Goal: Task Accomplishment & Management: Manage account settings

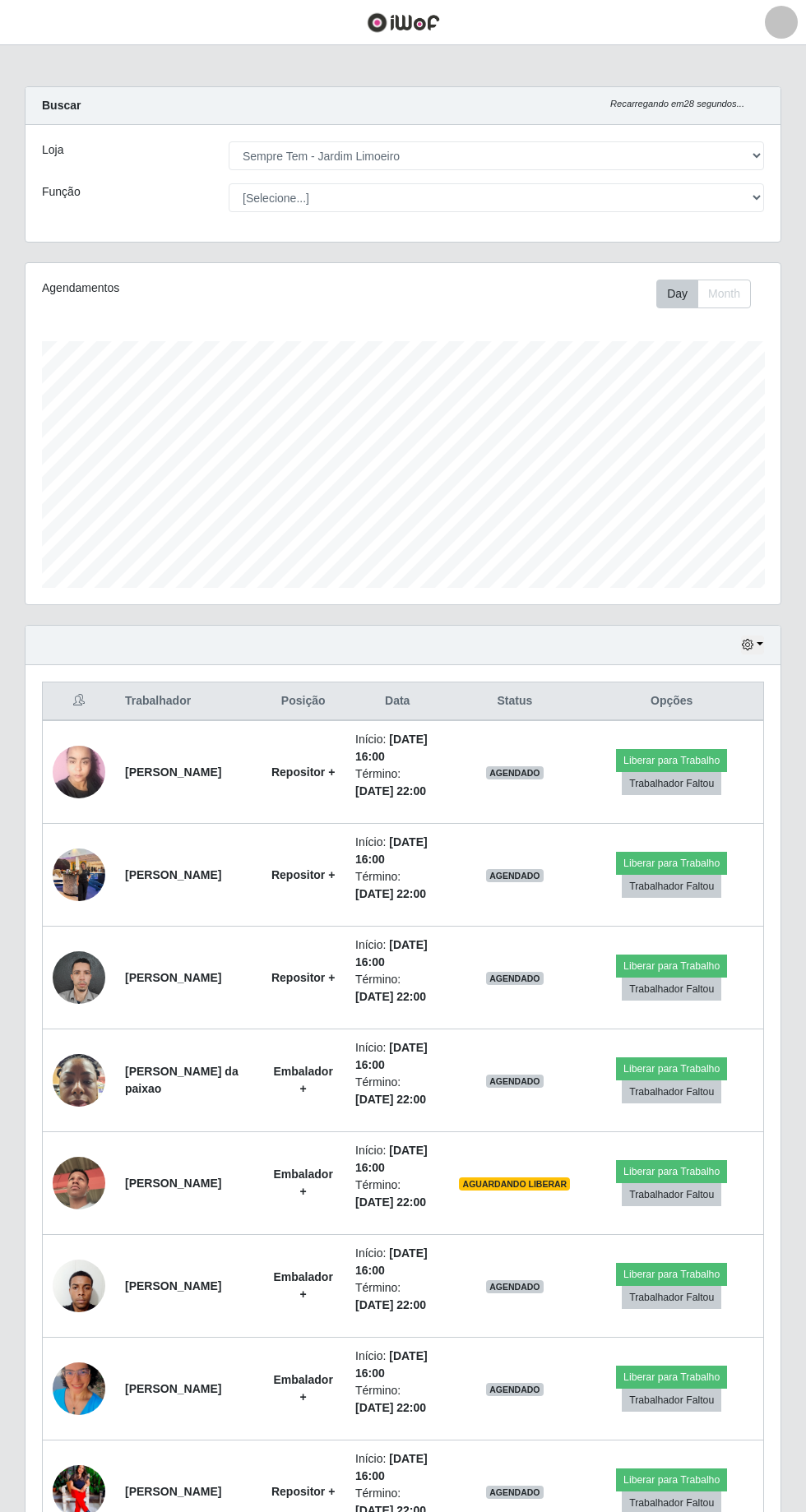
select select "508"
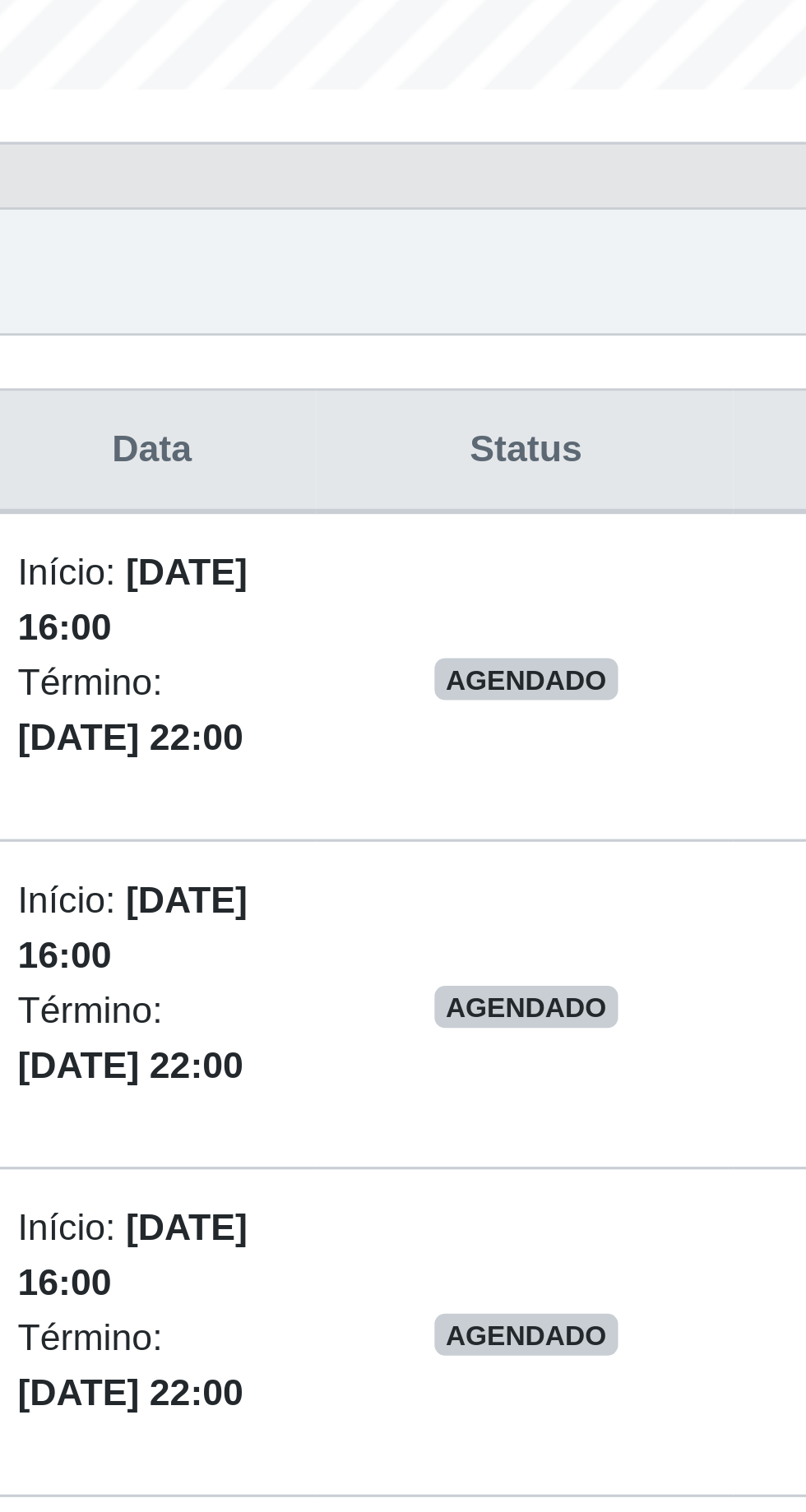
scroll to position [87, 0]
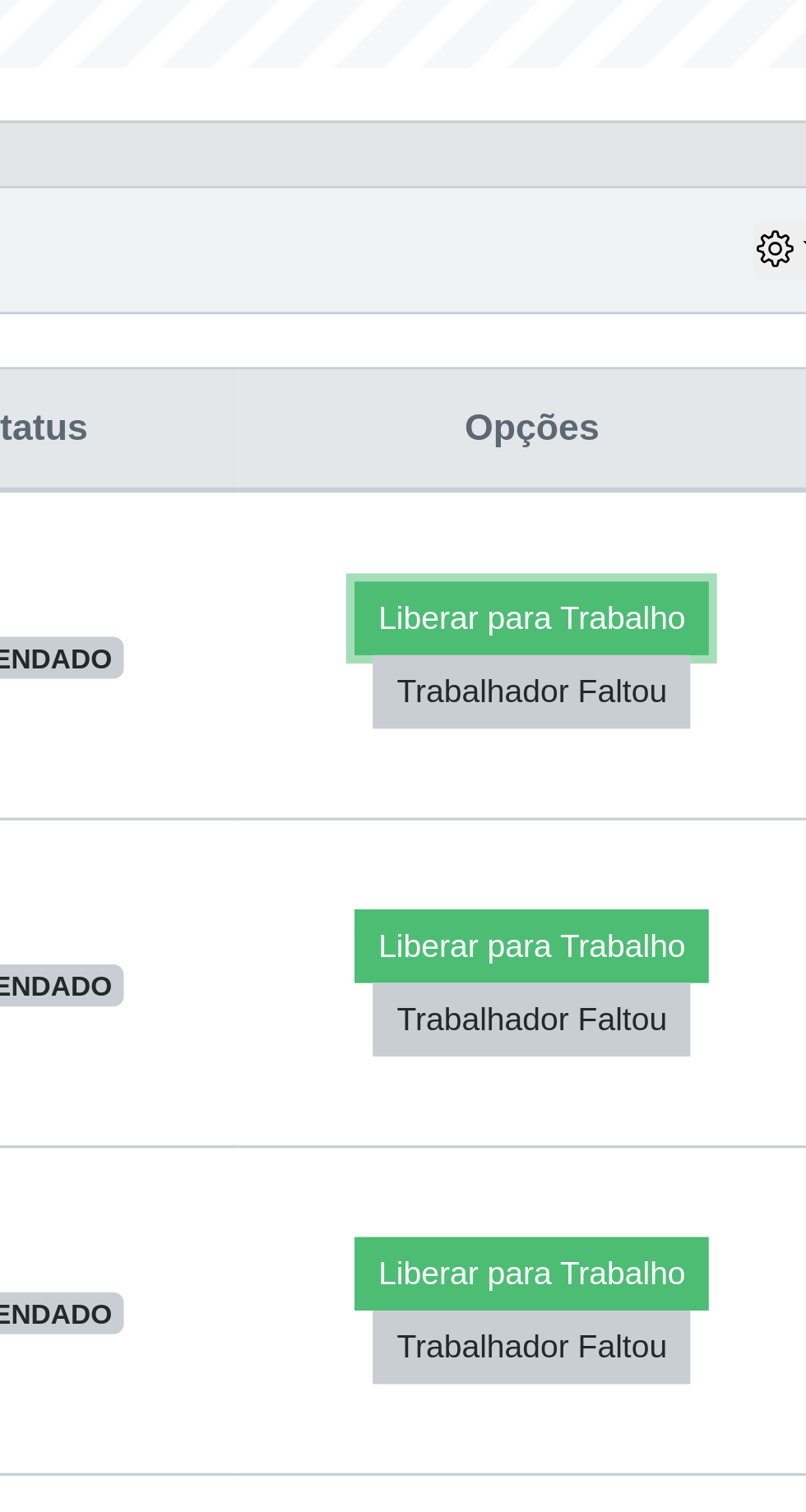
click at [679, 668] on button "Liberar para Trabalho" at bounding box center [671, 674] width 111 height 23
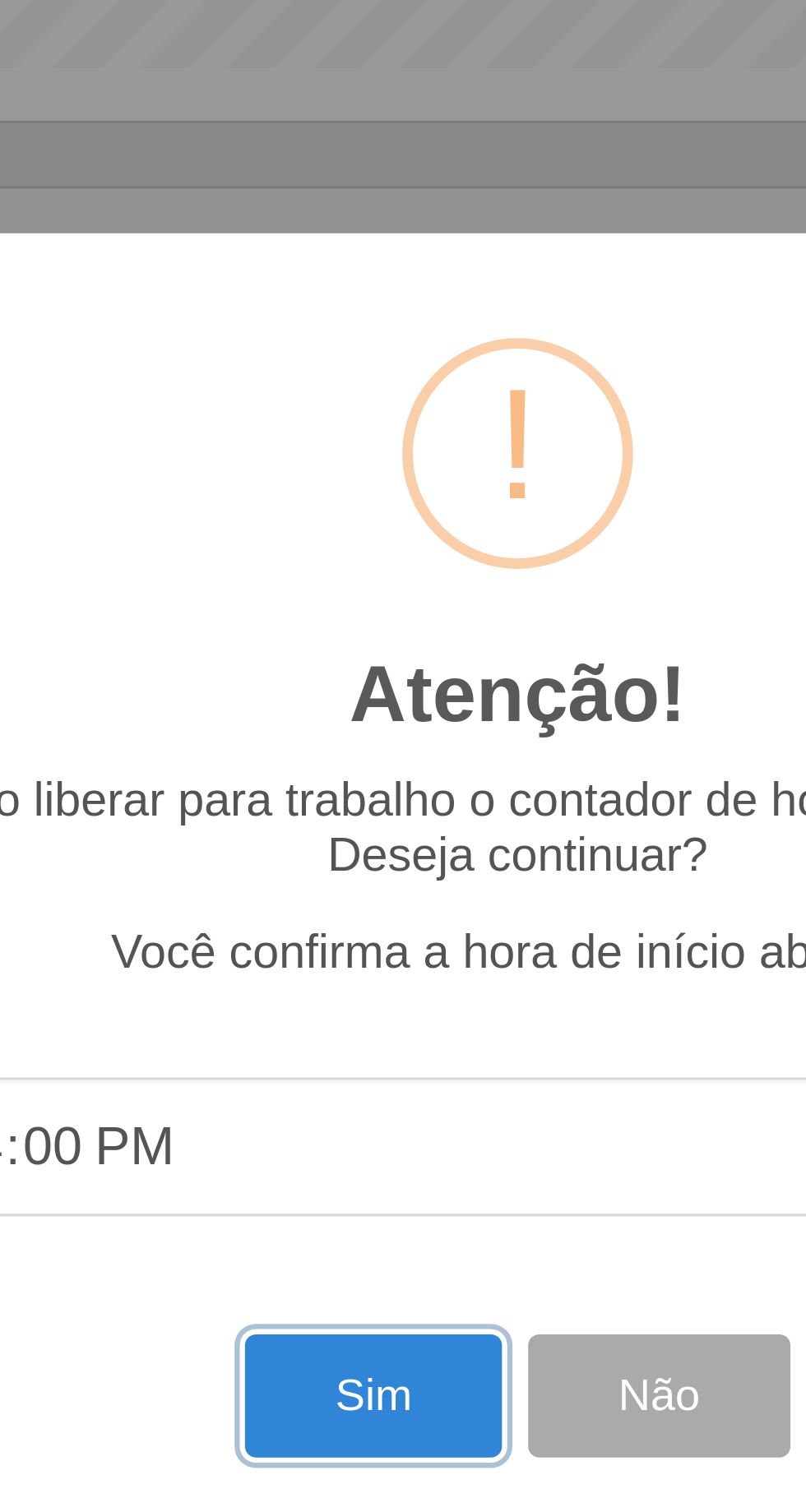
click at [363, 925] on button "Sim" at bounding box center [357, 918] width 80 height 38
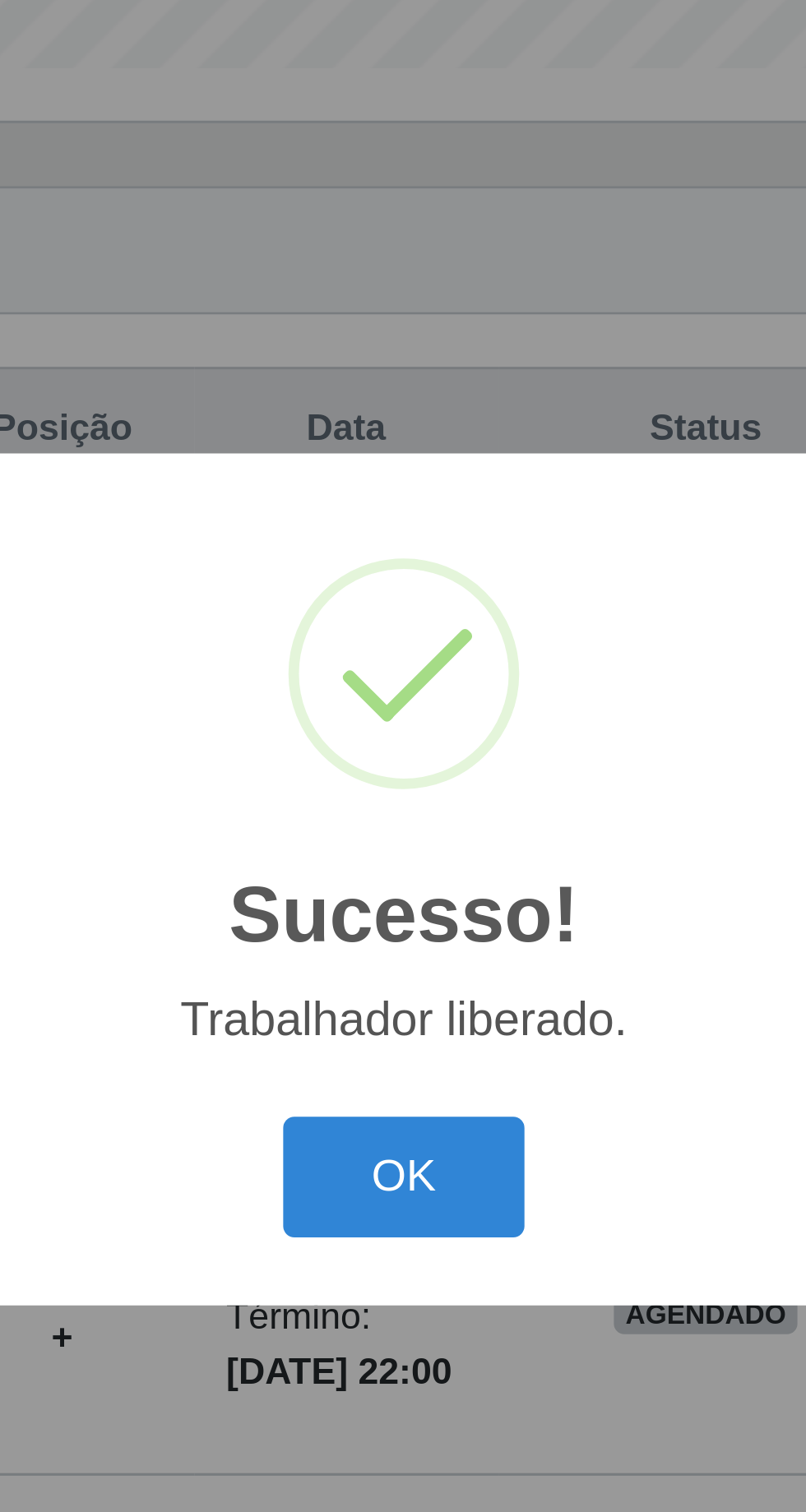
click at [401, 855] on button "OK" at bounding box center [403, 849] width 76 height 38
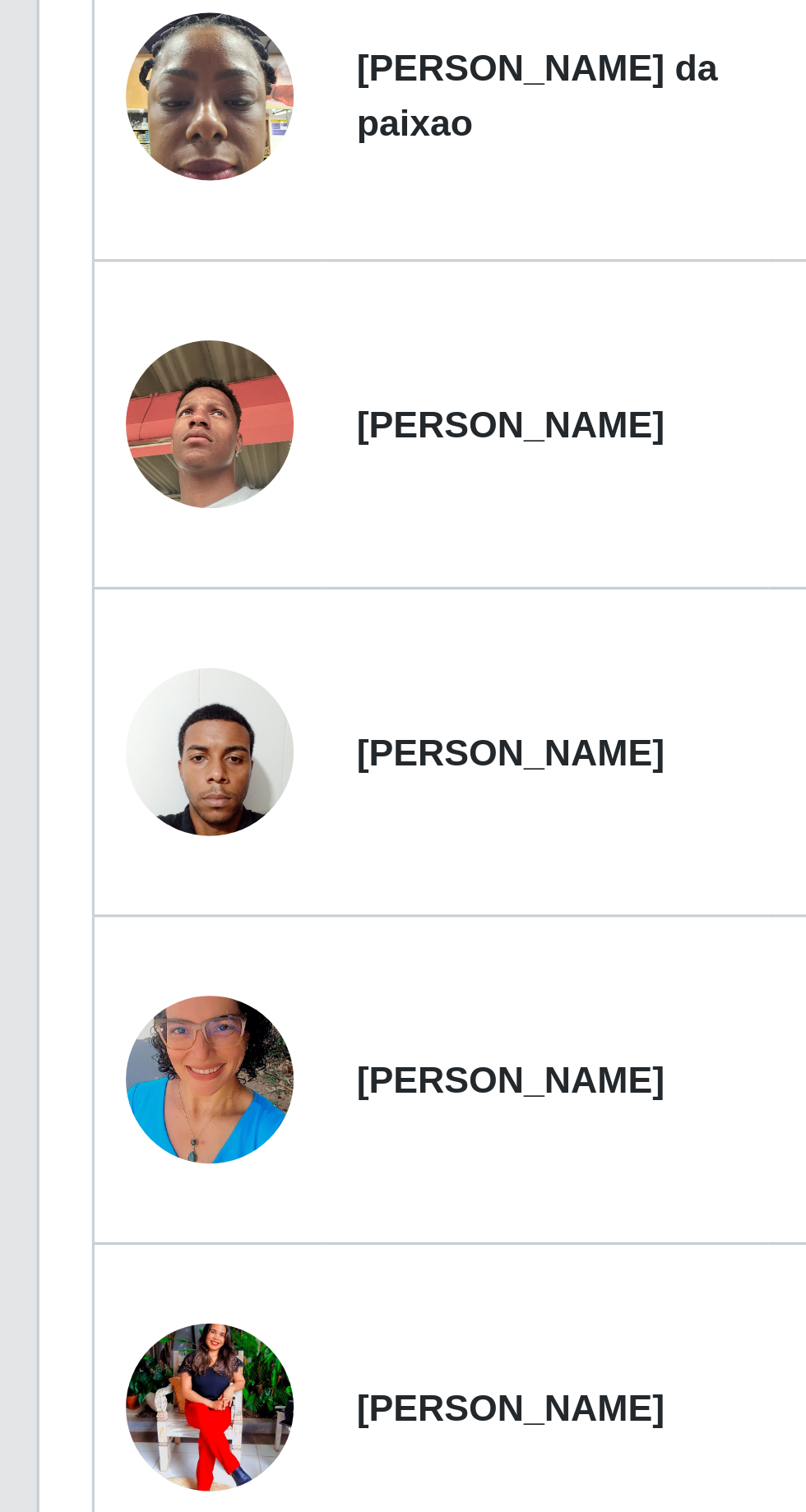
scroll to position [101, 0]
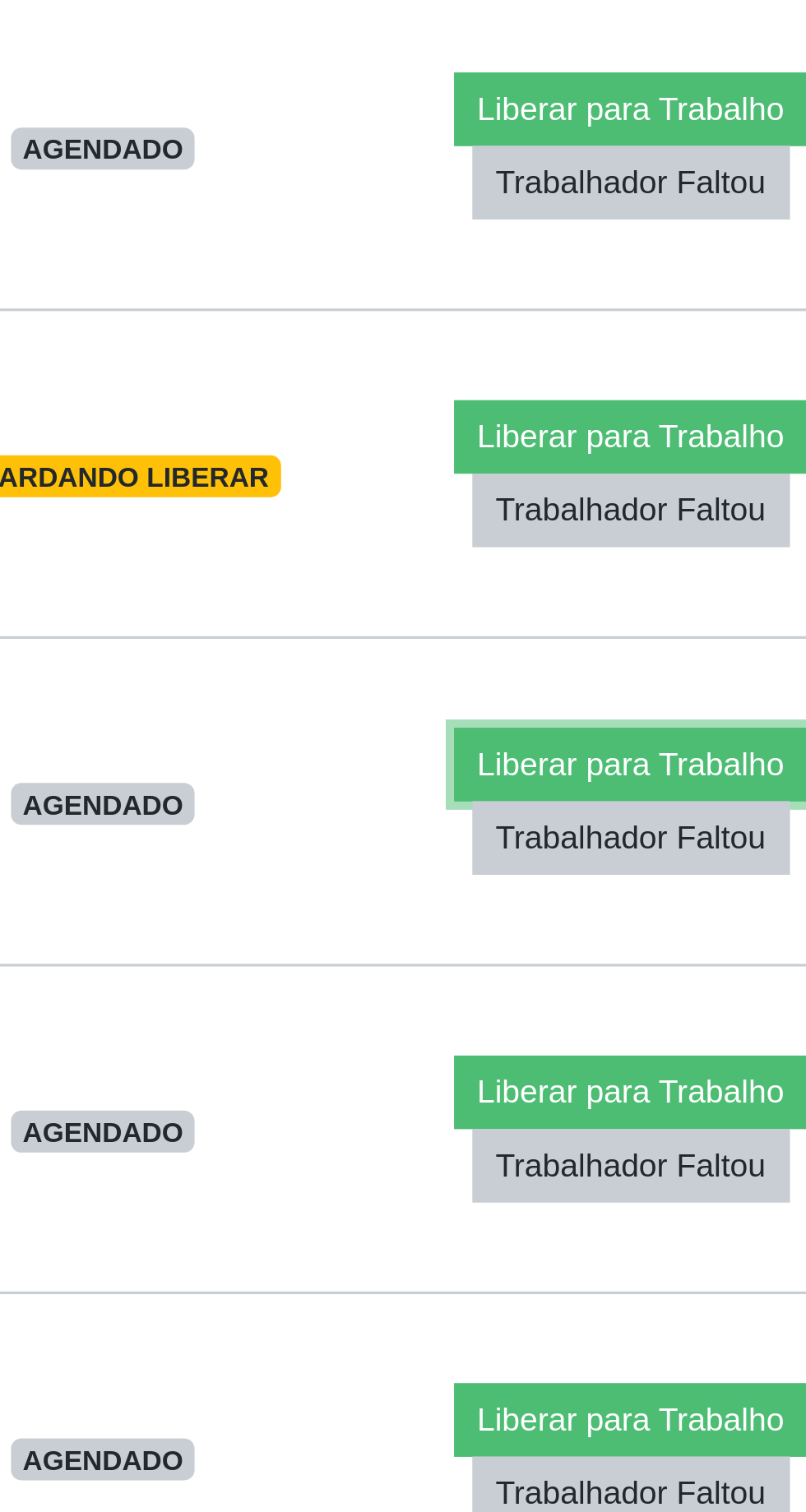
click at [685, 1166] on button "Liberar para Trabalho" at bounding box center [663, 1173] width 111 height 23
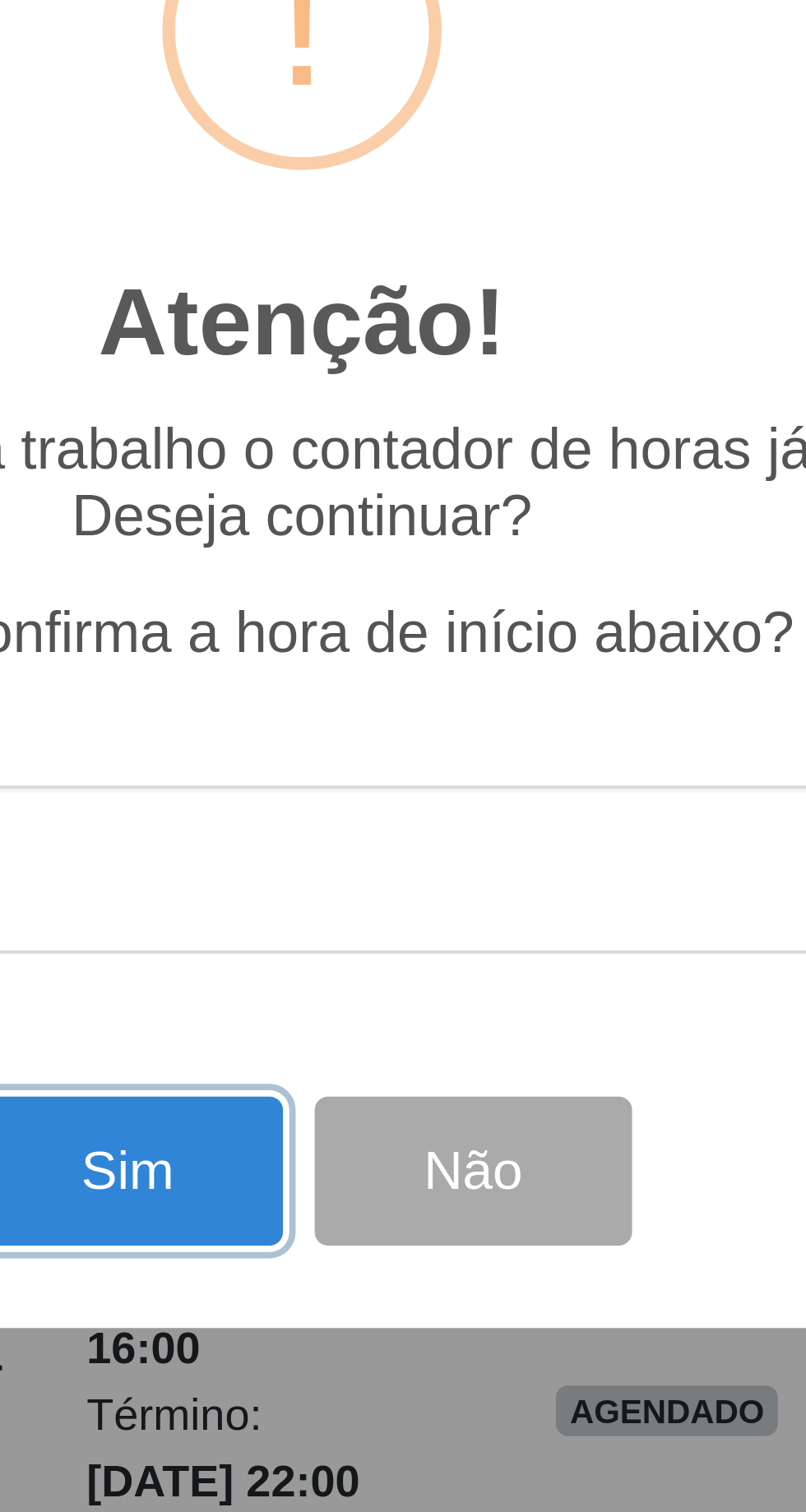
click at [362, 924] on button "Sim" at bounding box center [357, 918] width 80 height 38
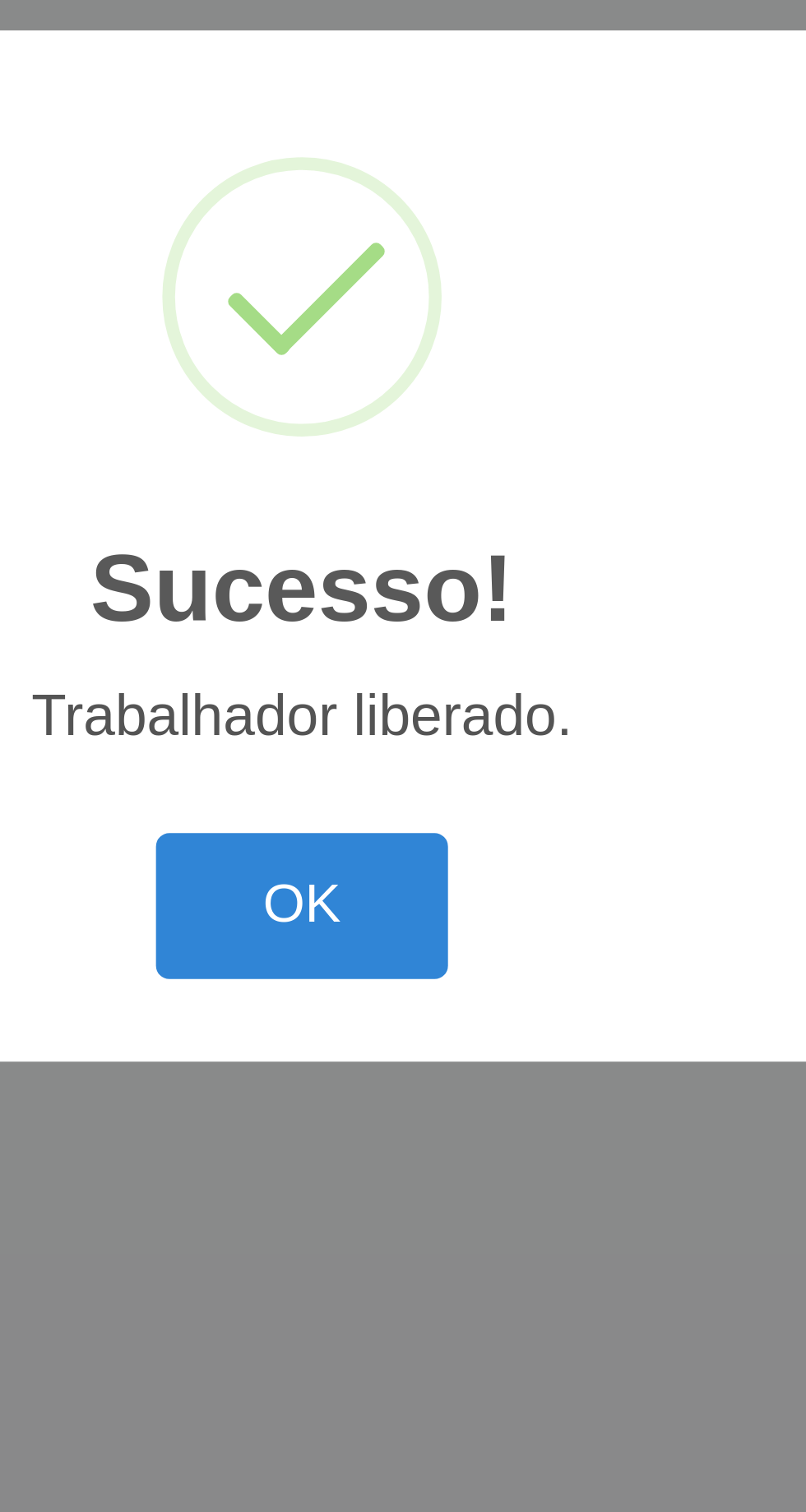
scroll to position [0, 0]
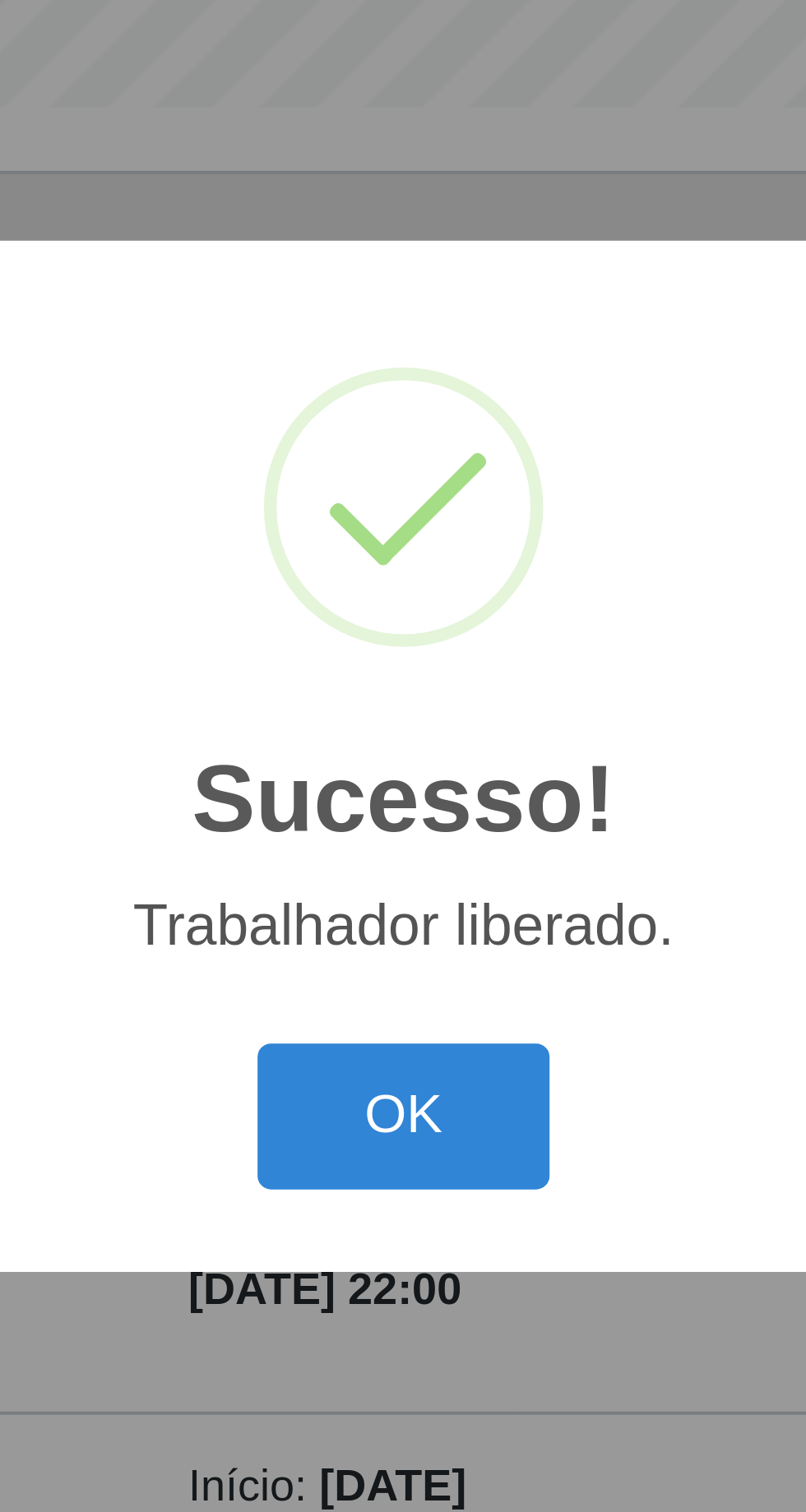
click at [407, 857] on button "OK" at bounding box center [403, 849] width 76 height 38
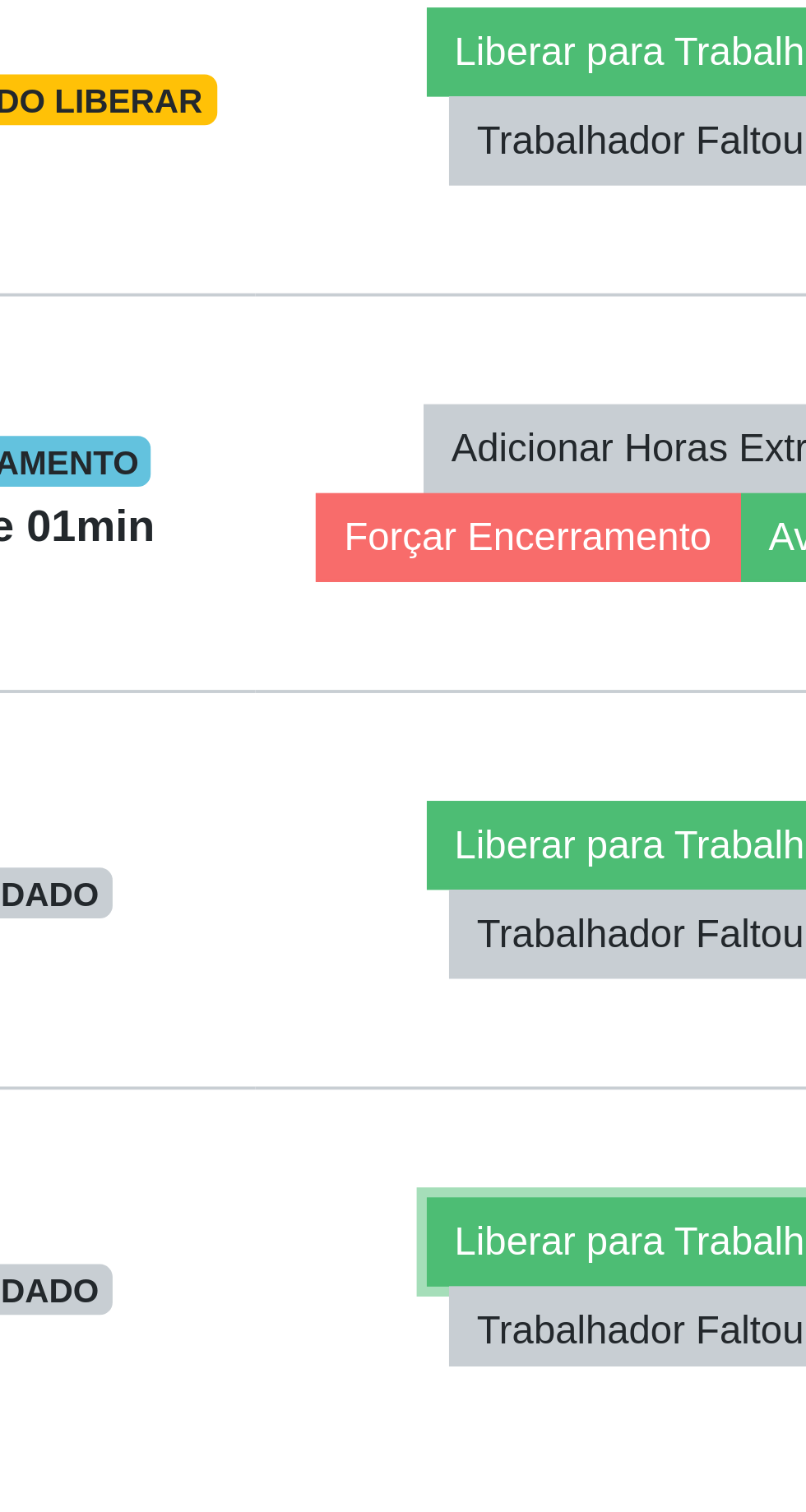
click at [645, 1470] on button "Liberar para Trabalho" at bounding box center [663, 1480] width 111 height 23
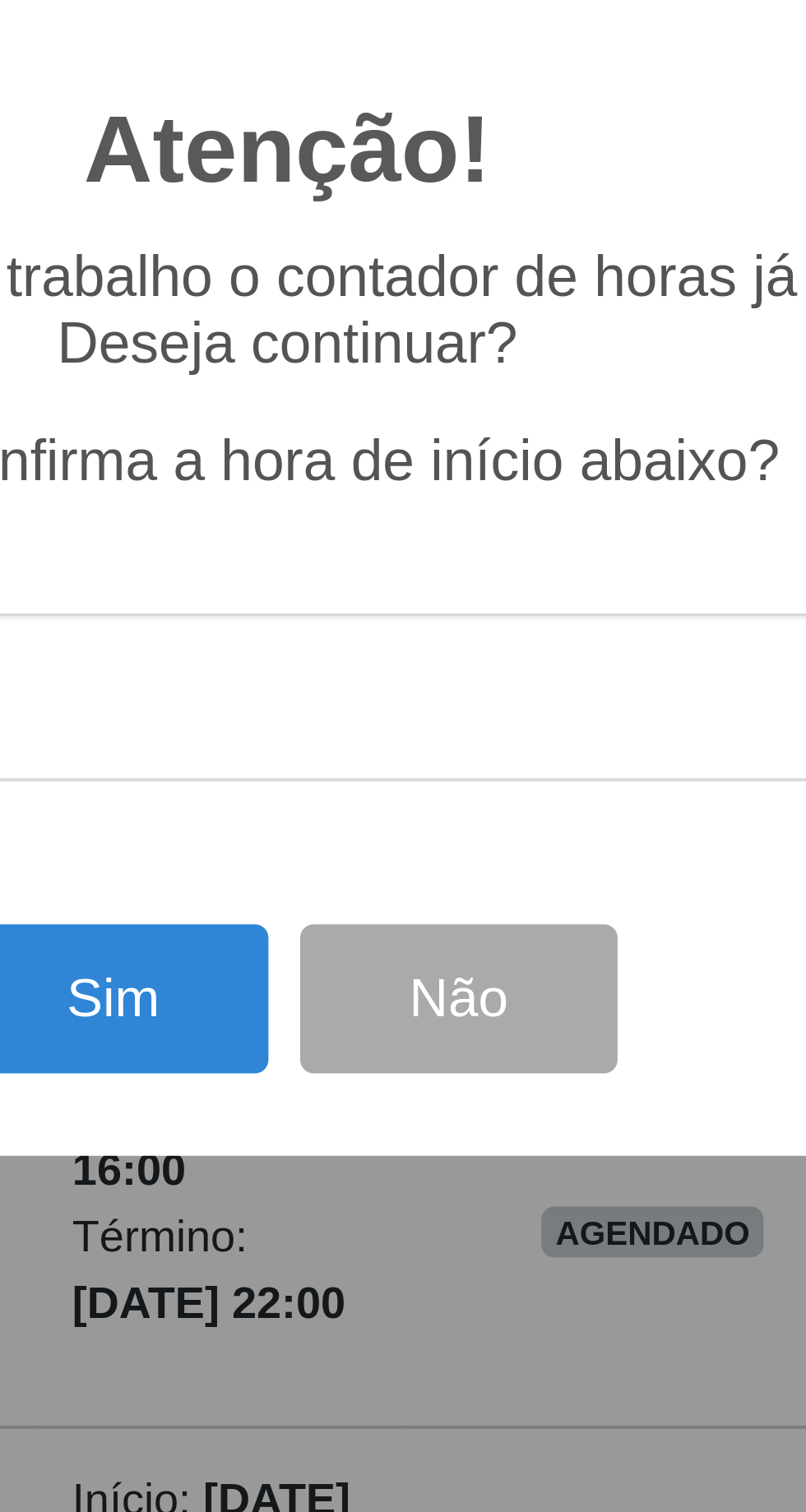
click at [202, 958] on div "Atenção! × Ao liberar para trabalho o contador de horas já inicia. Deseja conti…" at bounding box center [402, 756] width 421 height 405
click at [201, 958] on div "Atenção! × Ao liberar para trabalho o contador de horas já inicia. Deseja conti…" at bounding box center [402, 756] width 421 height 405
click at [196, 958] on div "Atenção! × Ao liberar para trabalho o contador de horas já inicia. Deseja conti…" at bounding box center [402, 756] width 421 height 405
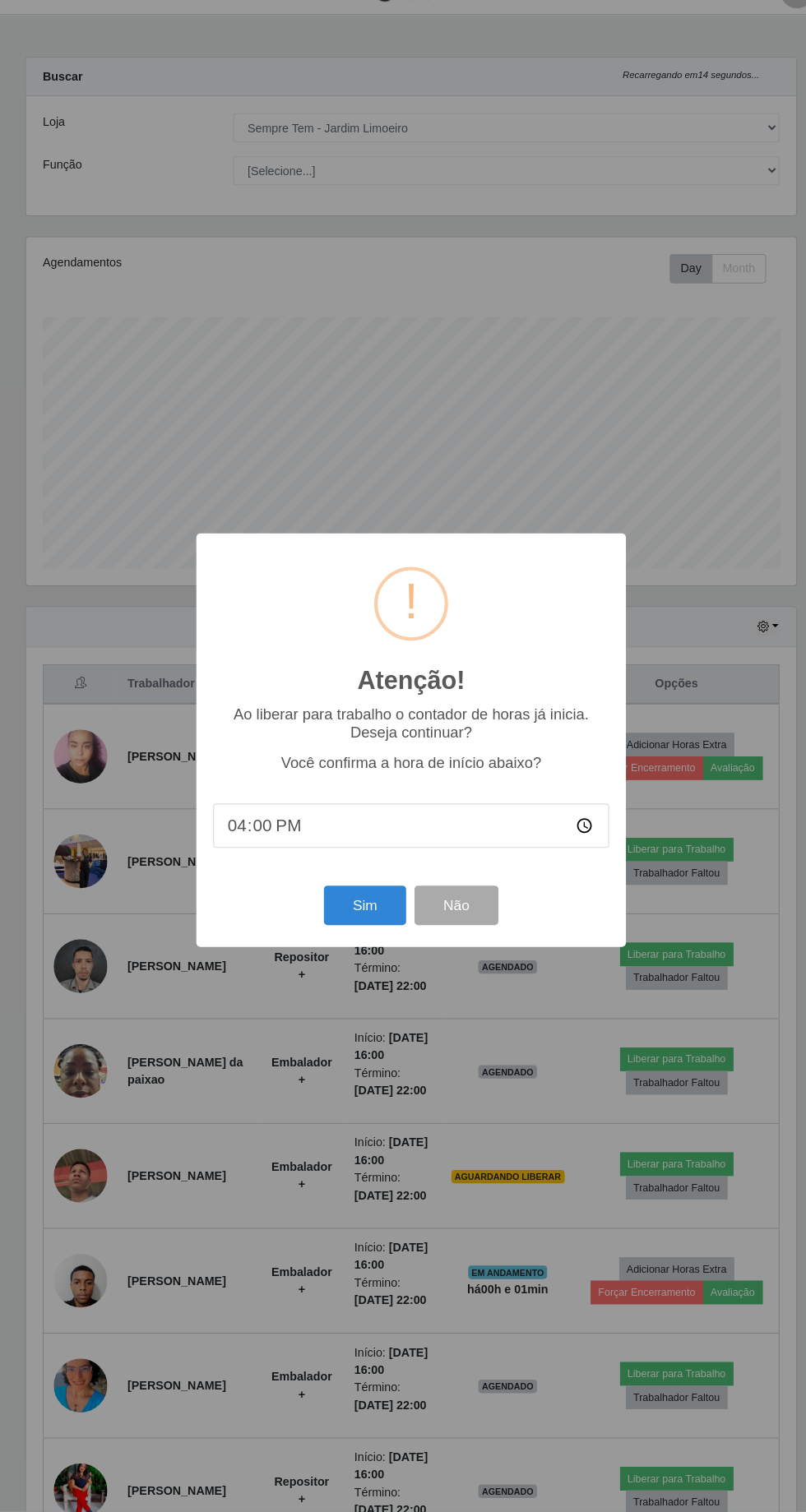
click at [95, 1228] on div "Atenção! × Ao liberar para trabalho o contador de horas já inicia. Deseja conti…" at bounding box center [403, 756] width 806 height 1512
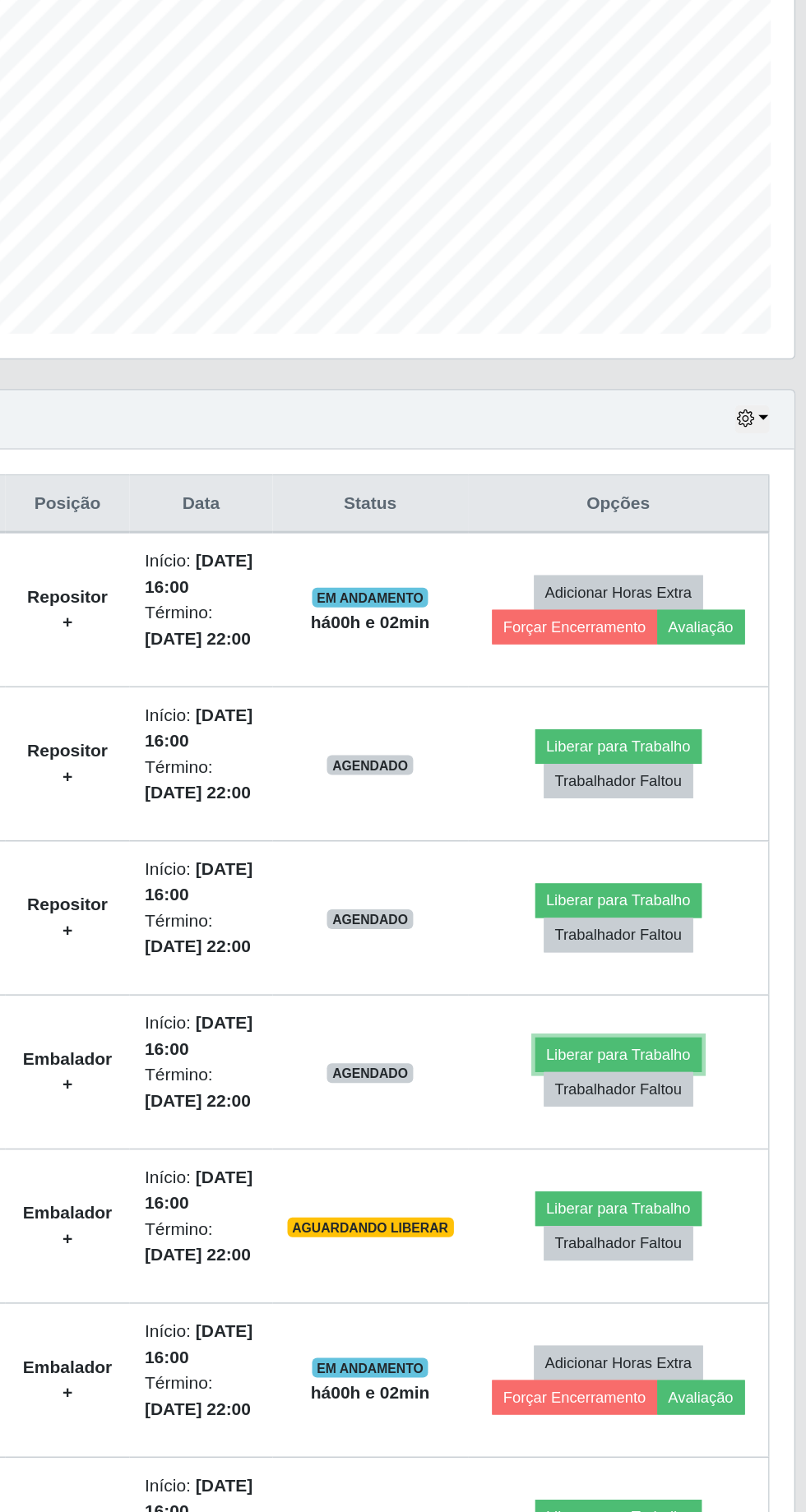
click at [659, 1065] on button "Liberar para Trabalho" at bounding box center [663, 1069] width 111 height 23
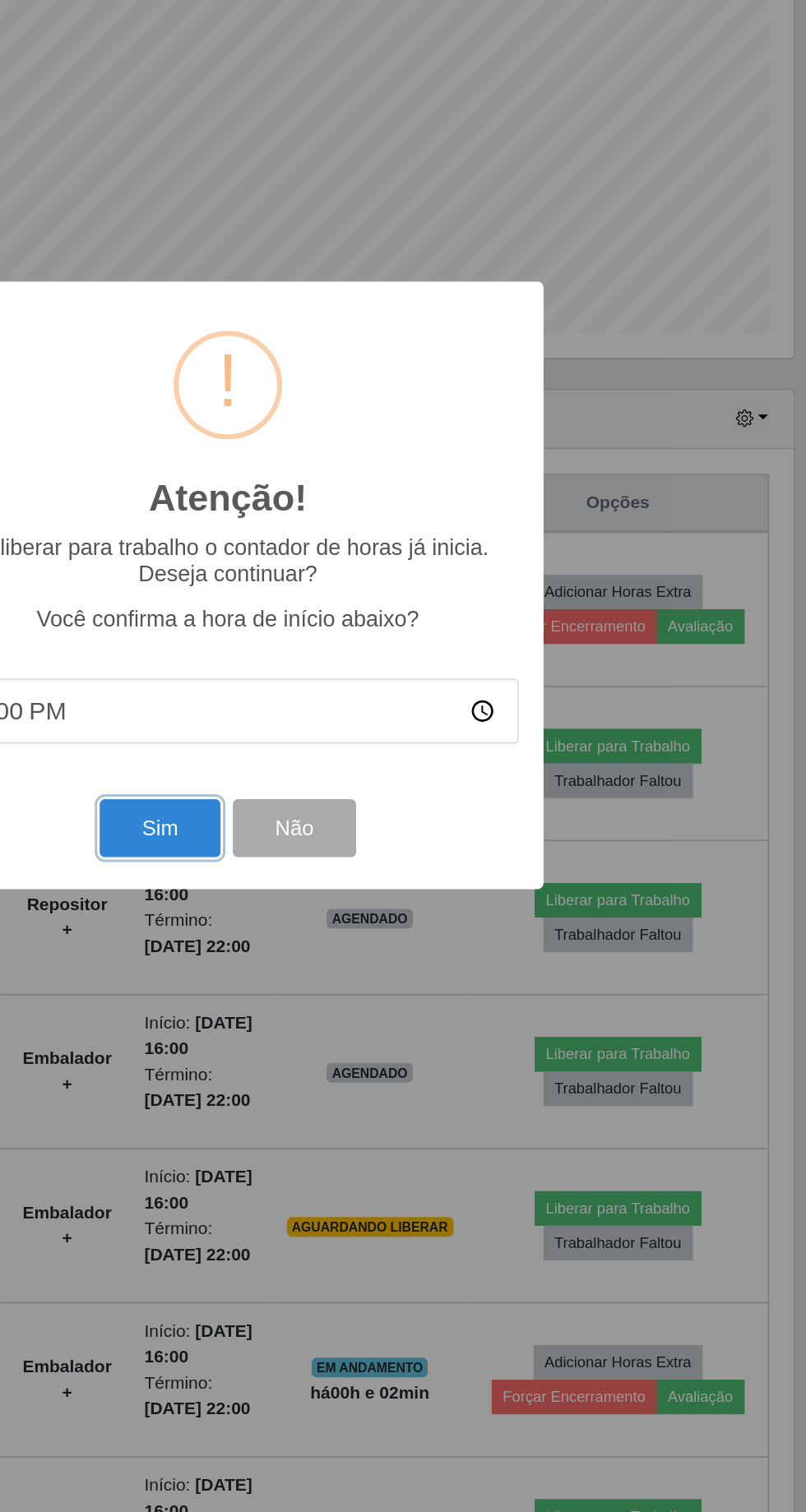
click at [358, 937] on button "Sim" at bounding box center [357, 918] width 80 height 38
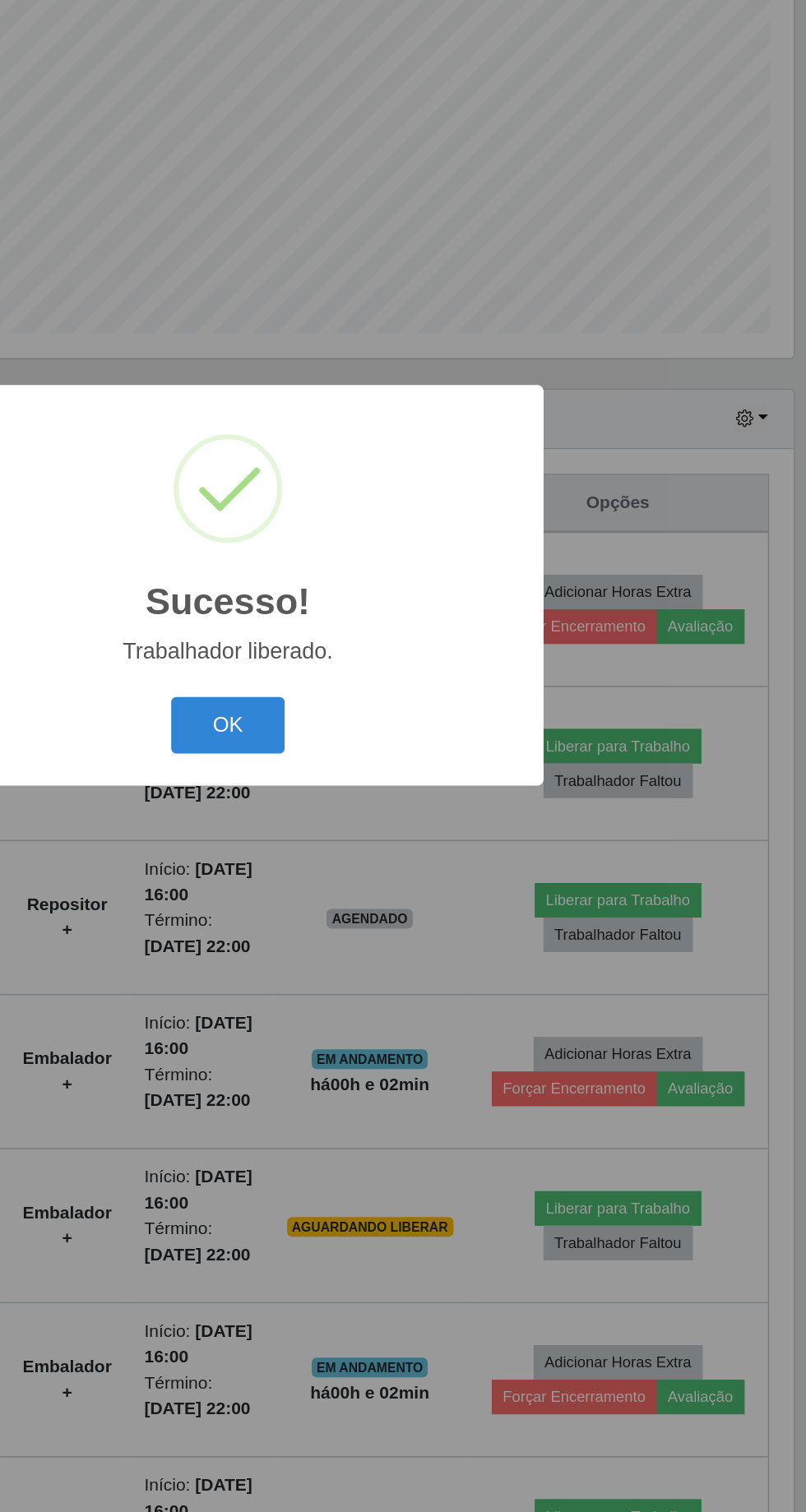
click at [404, 869] on button "OK" at bounding box center [403, 849] width 76 height 38
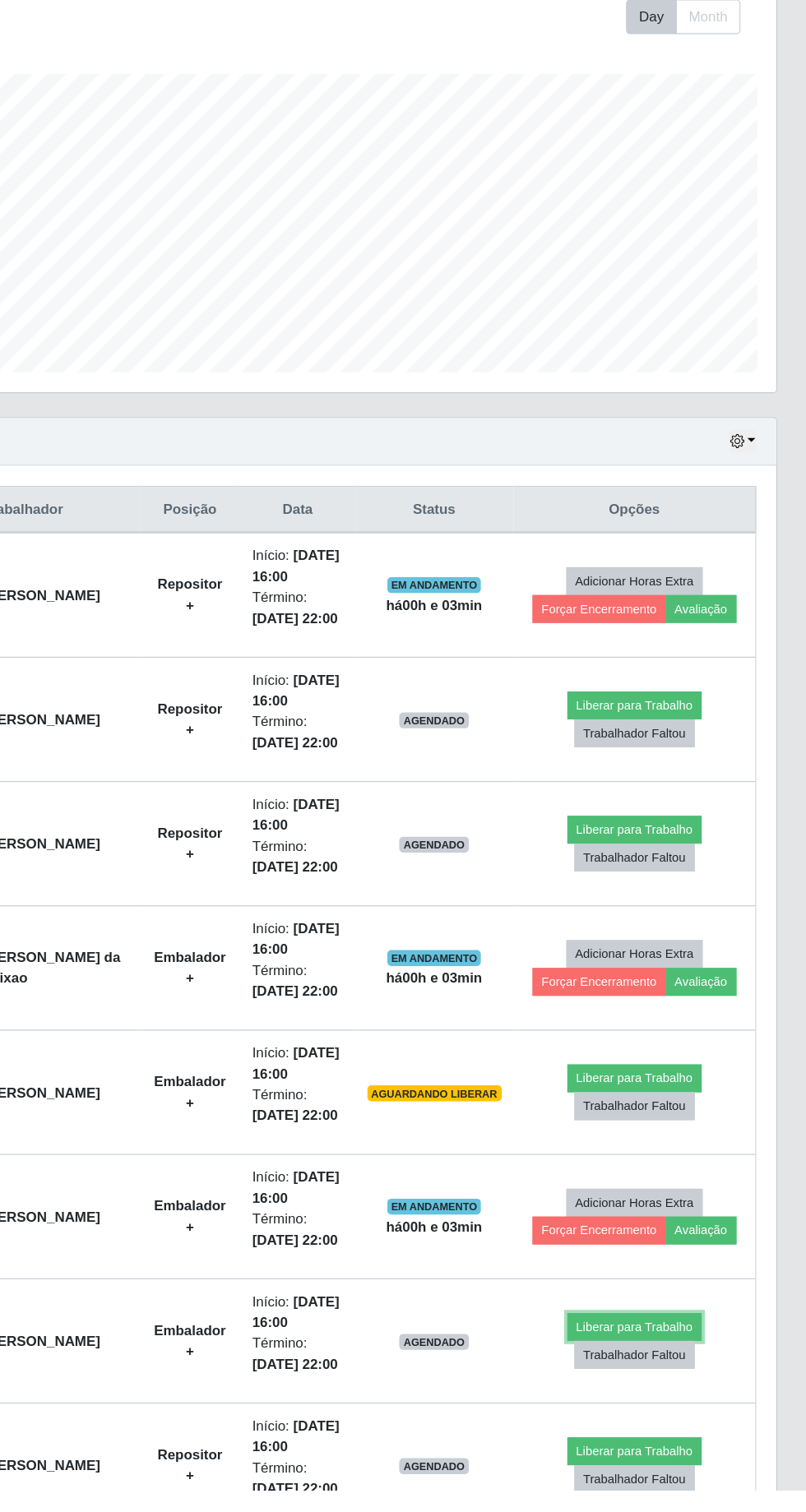
click at [648, 1370] on button "Liberar para Trabalho" at bounding box center [663, 1377] width 111 height 23
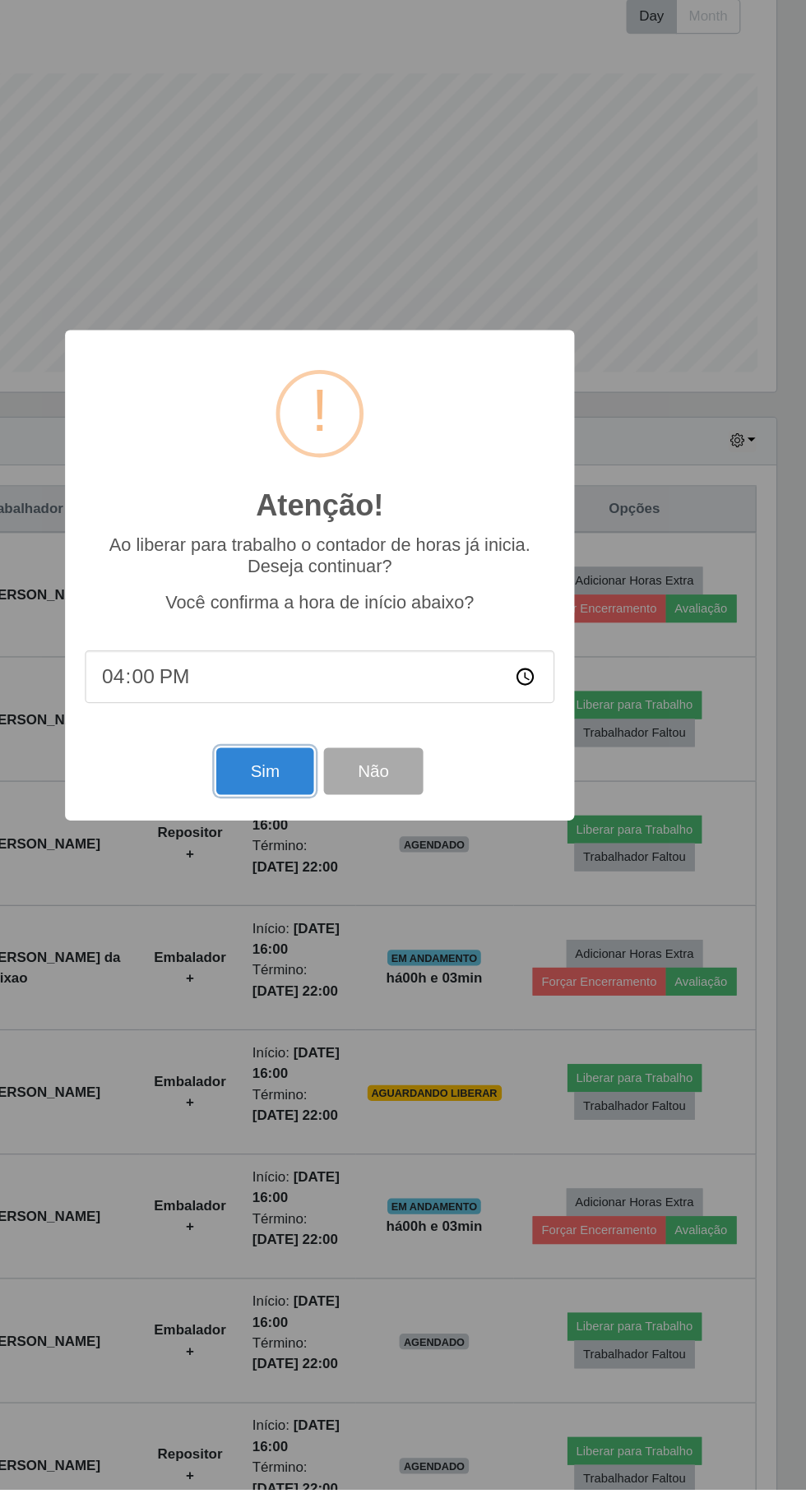
click at [340, 937] on button "Sim" at bounding box center [357, 918] width 80 height 38
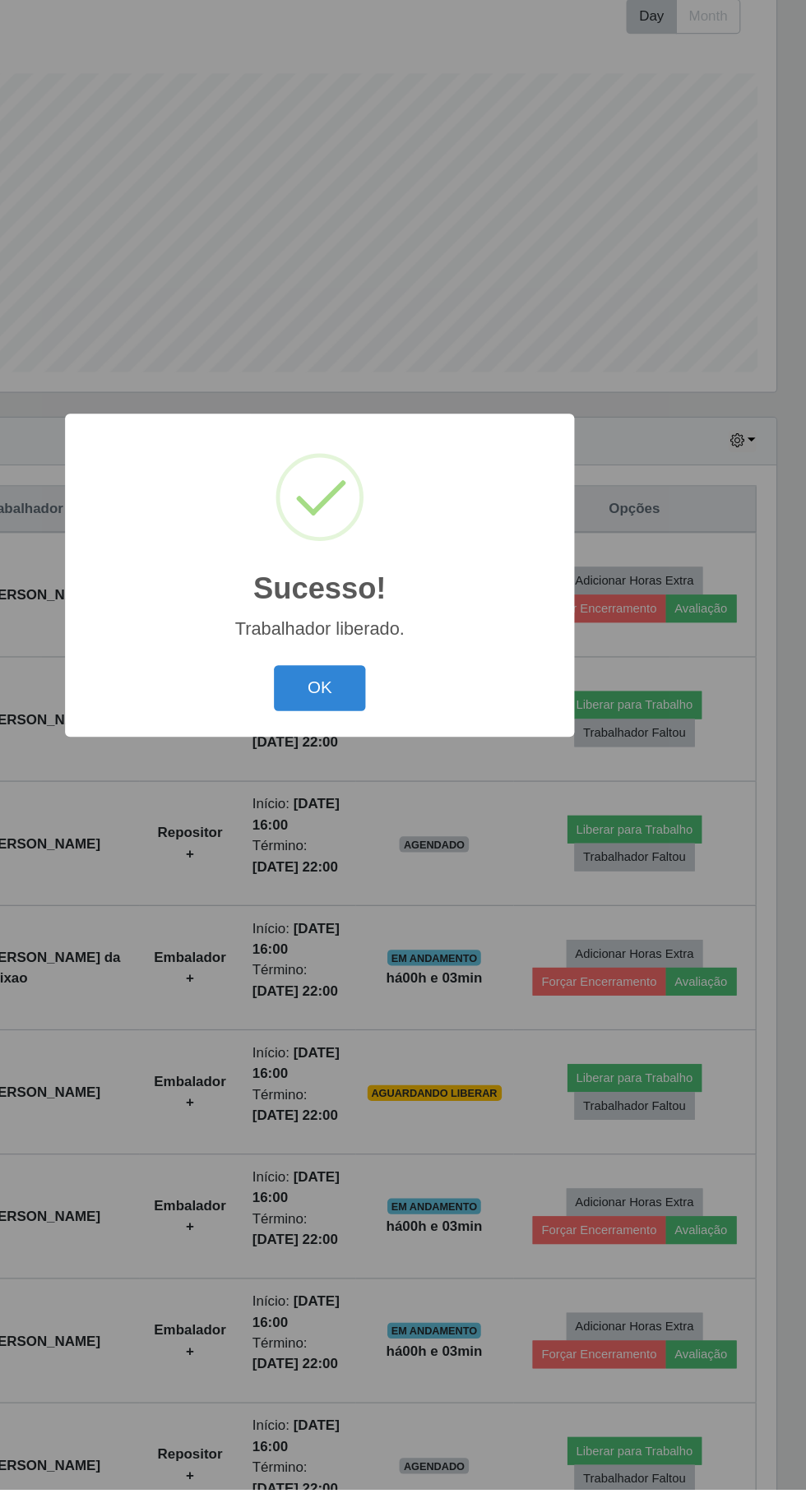
click at [409, 869] on button "OK" at bounding box center [403, 849] width 76 height 38
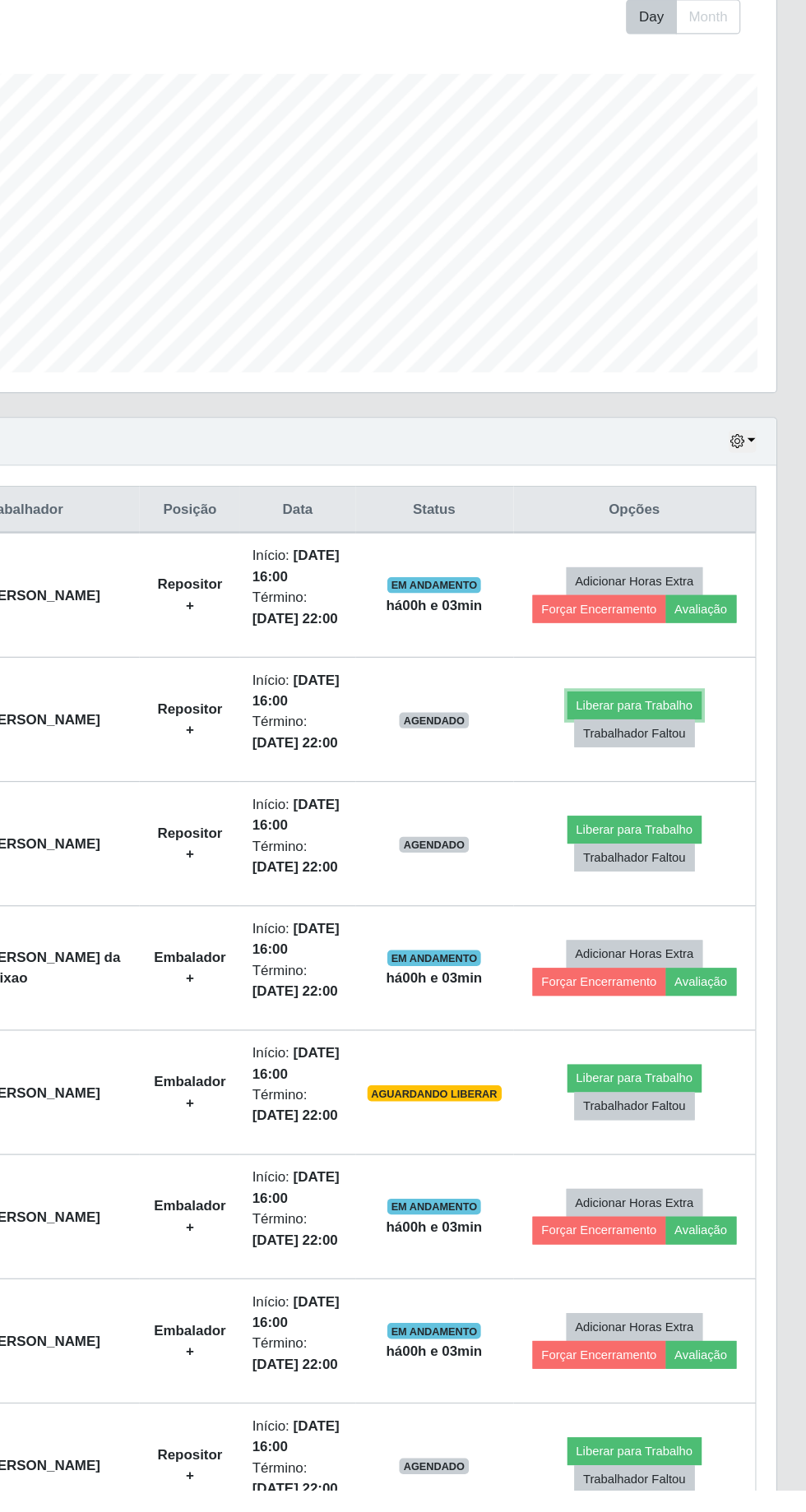
click at [643, 861] on button "Liberar para Trabalho" at bounding box center [663, 863] width 111 height 23
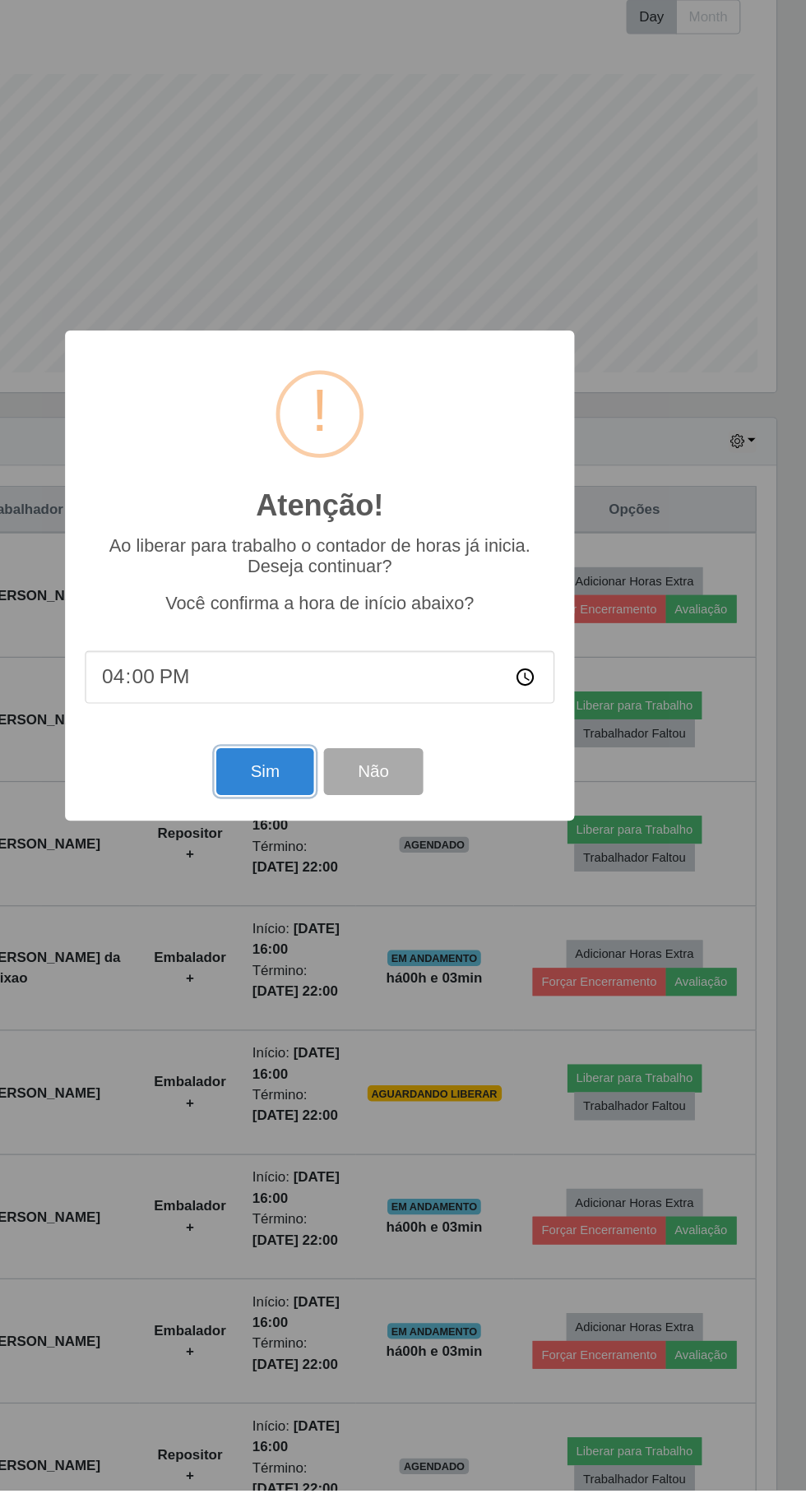
click at [353, 937] on button "Sim" at bounding box center [357, 918] width 80 height 38
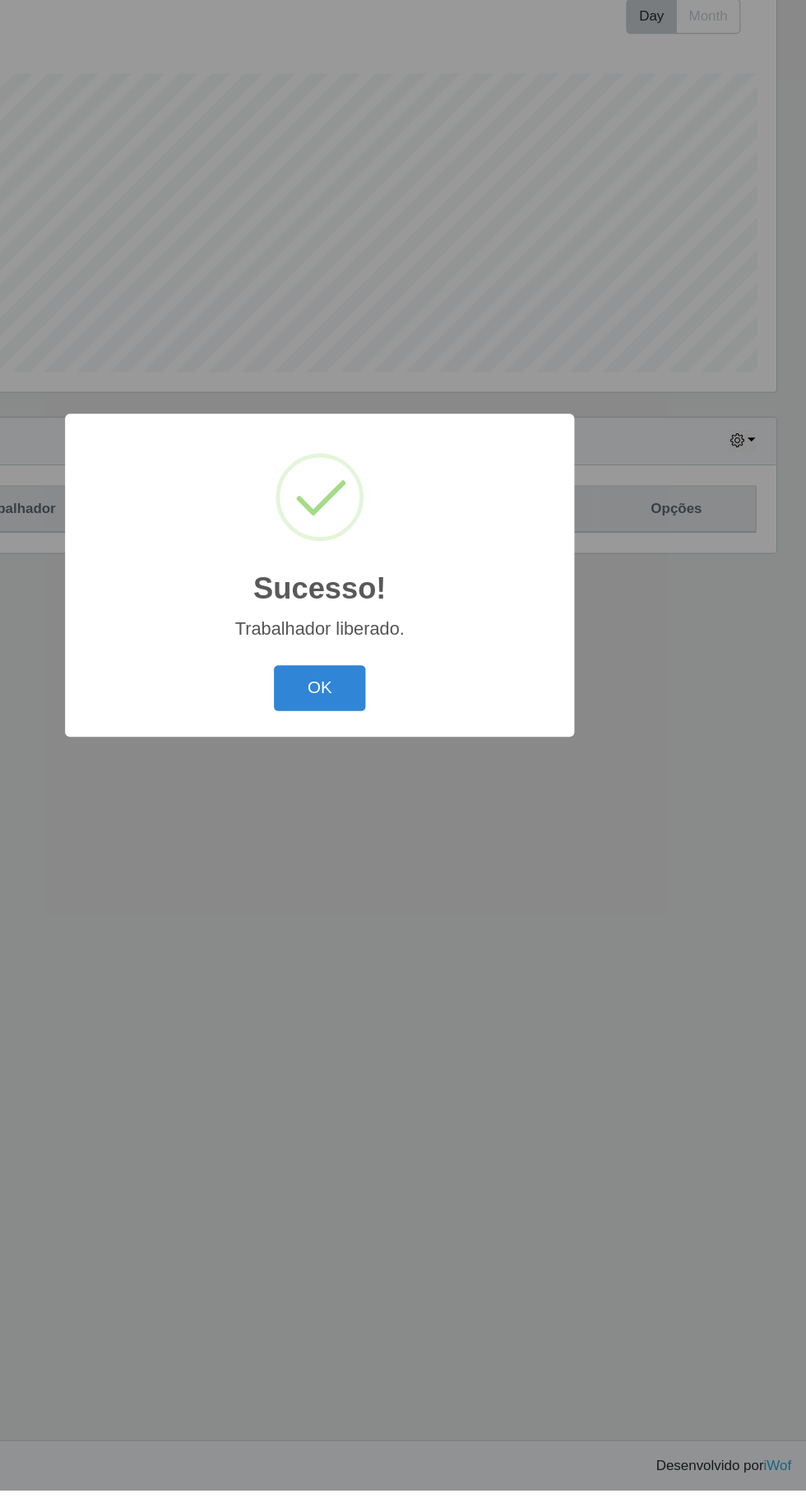
click at [416, 869] on button "OK" at bounding box center [403, 849] width 76 height 38
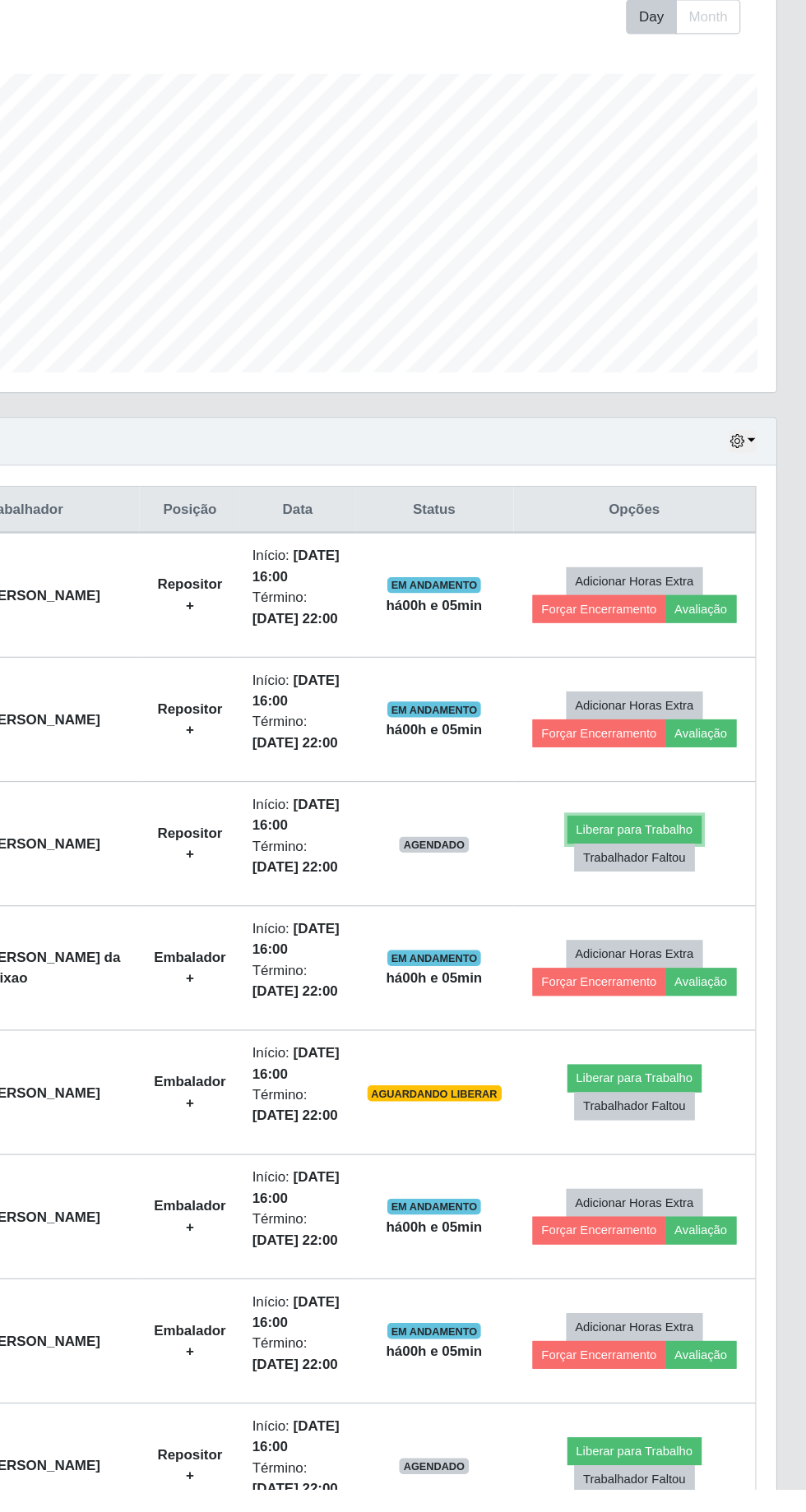
click at [679, 961] on button "Liberar para Trabalho" at bounding box center [663, 966] width 111 height 23
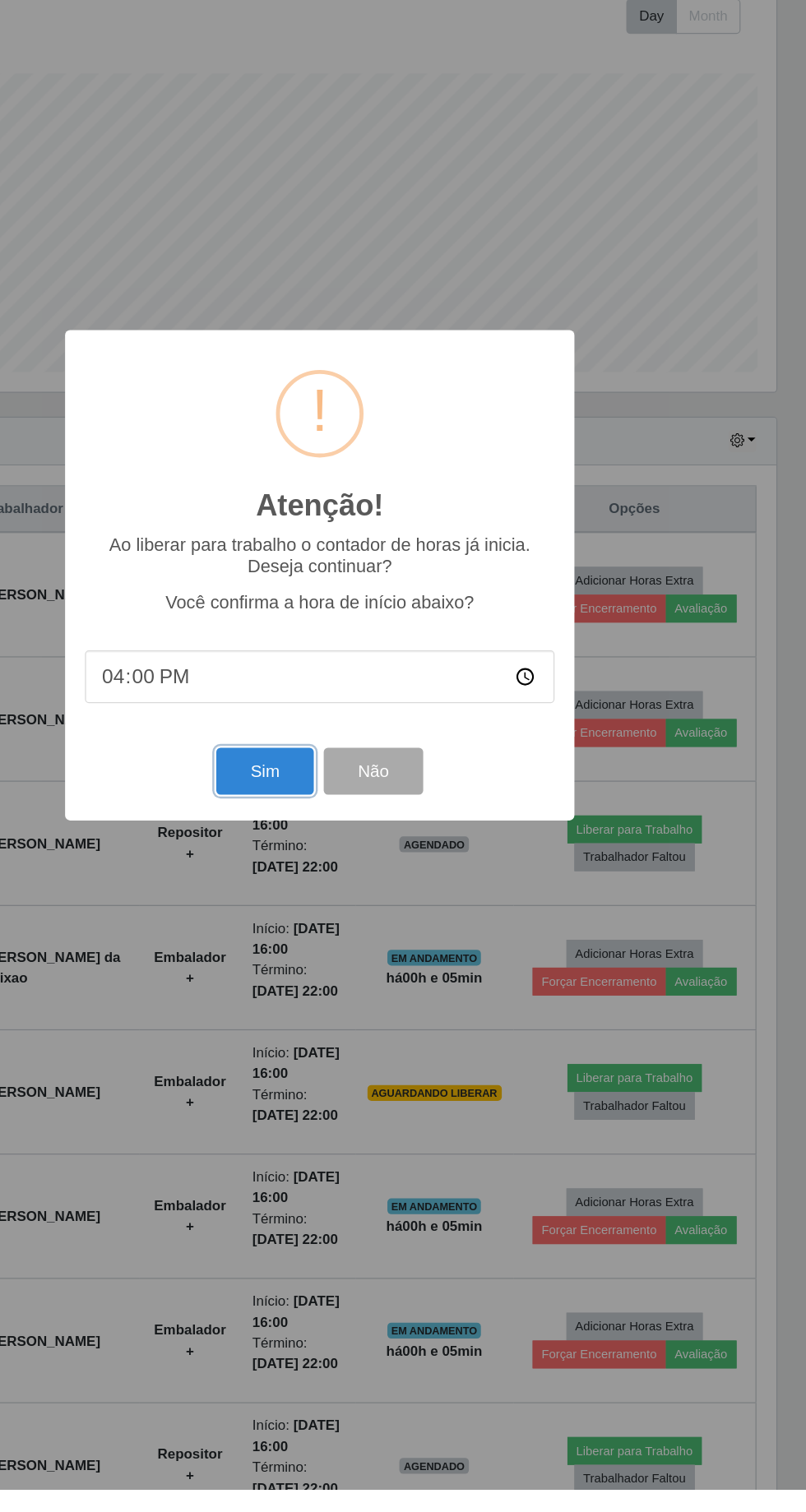
click at [343, 937] on button "Sim" at bounding box center [357, 918] width 80 height 38
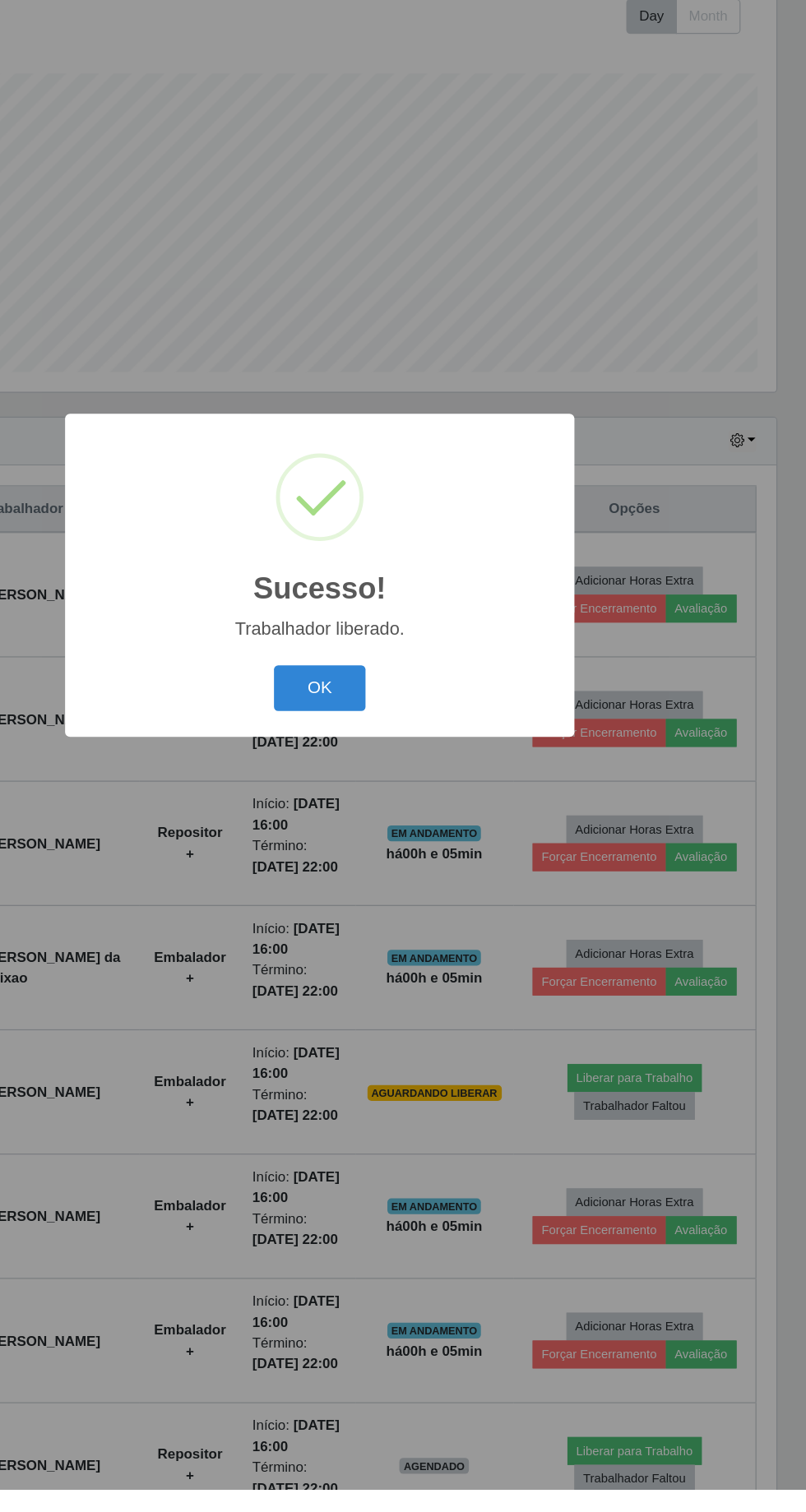
click at [402, 869] on button "OK" at bounding box center [403, 849] width 76 height 38
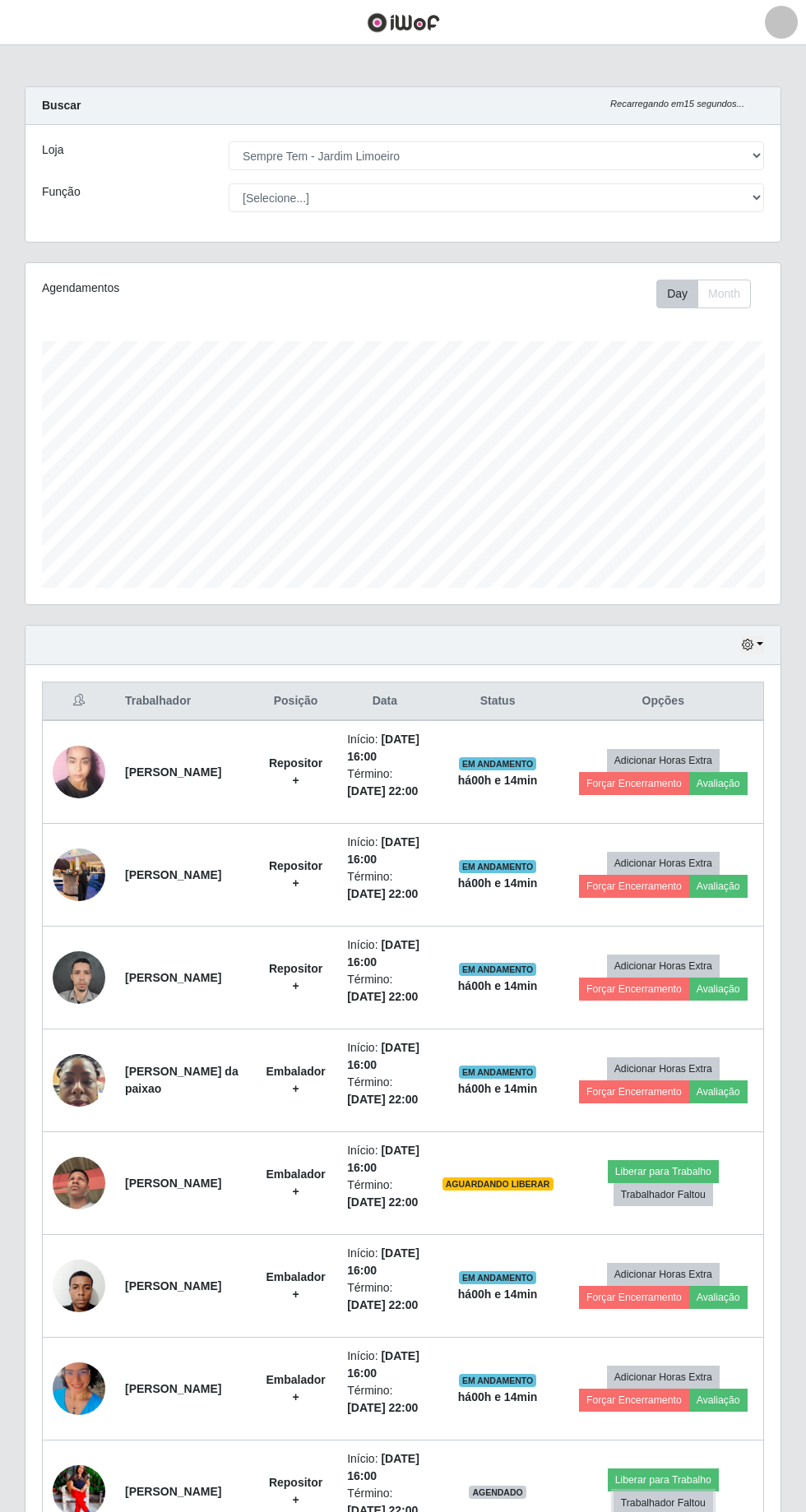
click at [663, 1495] on button "Trabalhador Faltou" at bounding box center [663, 1503] width 100 height 23
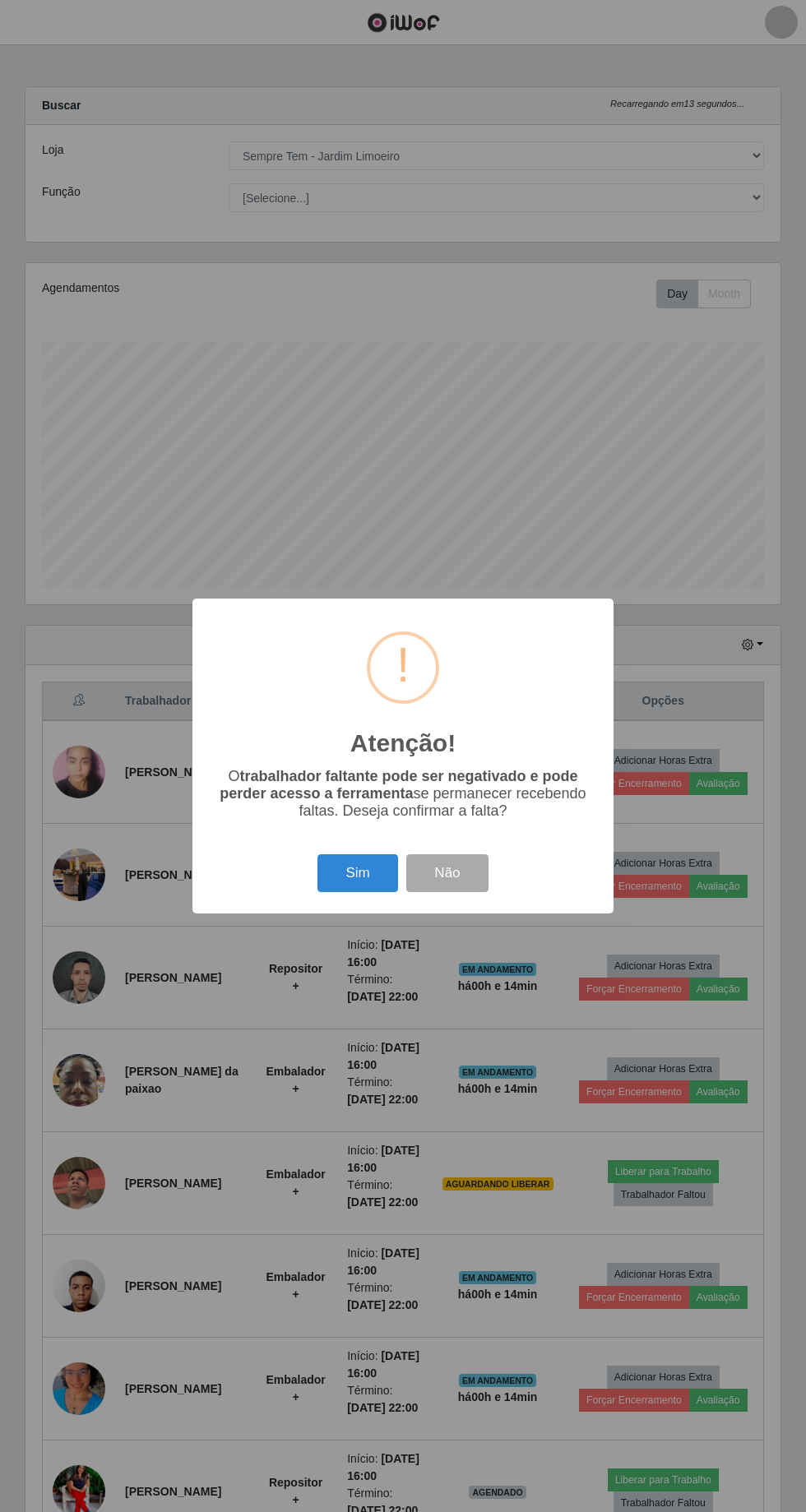
click at [345, 888] on button "Sim" at bounding box center [357, 873] width 80 height 38
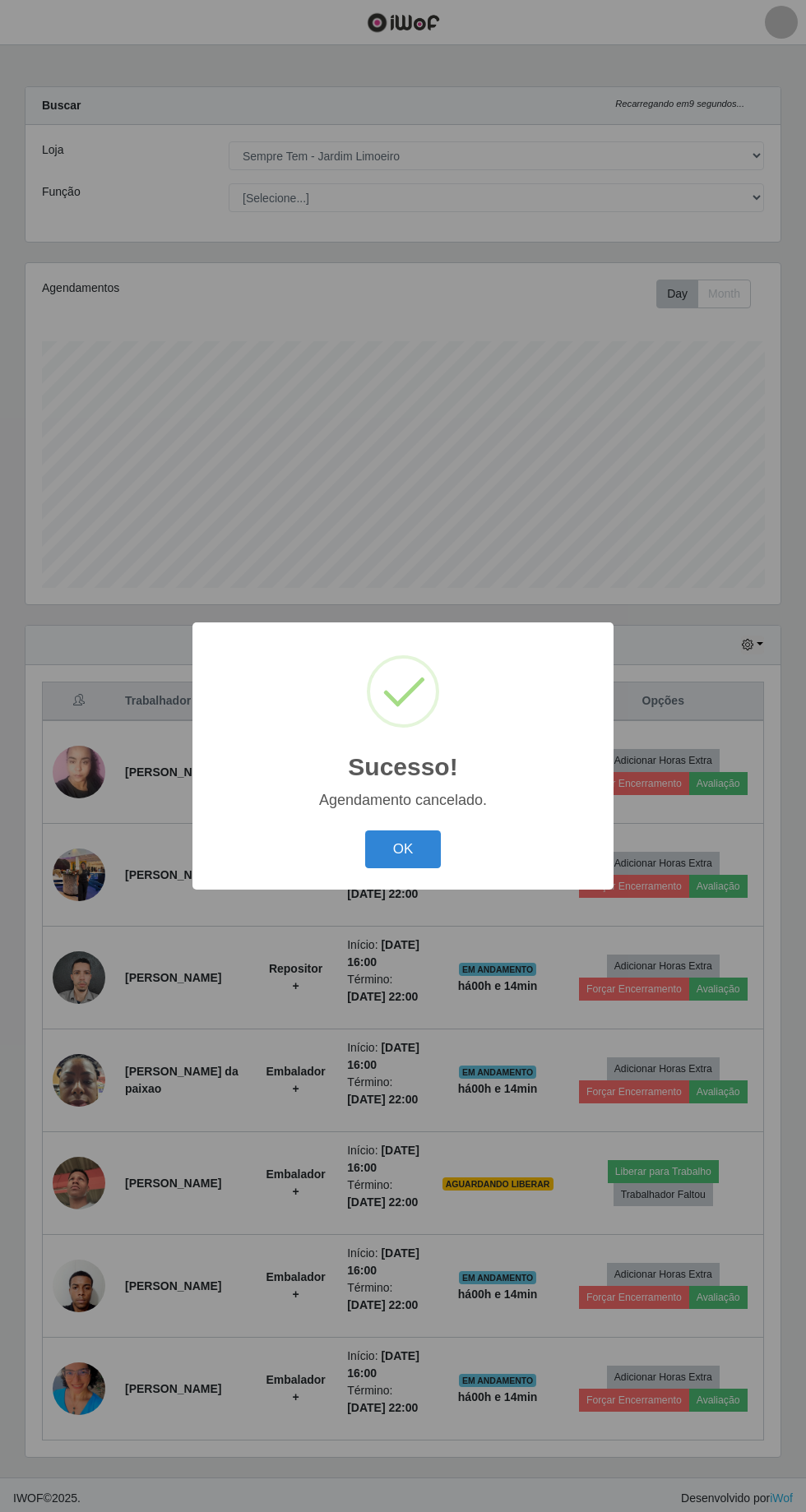
click at [404, 853] on button "OK" at bounding box center [403, 849] width 76 height 38
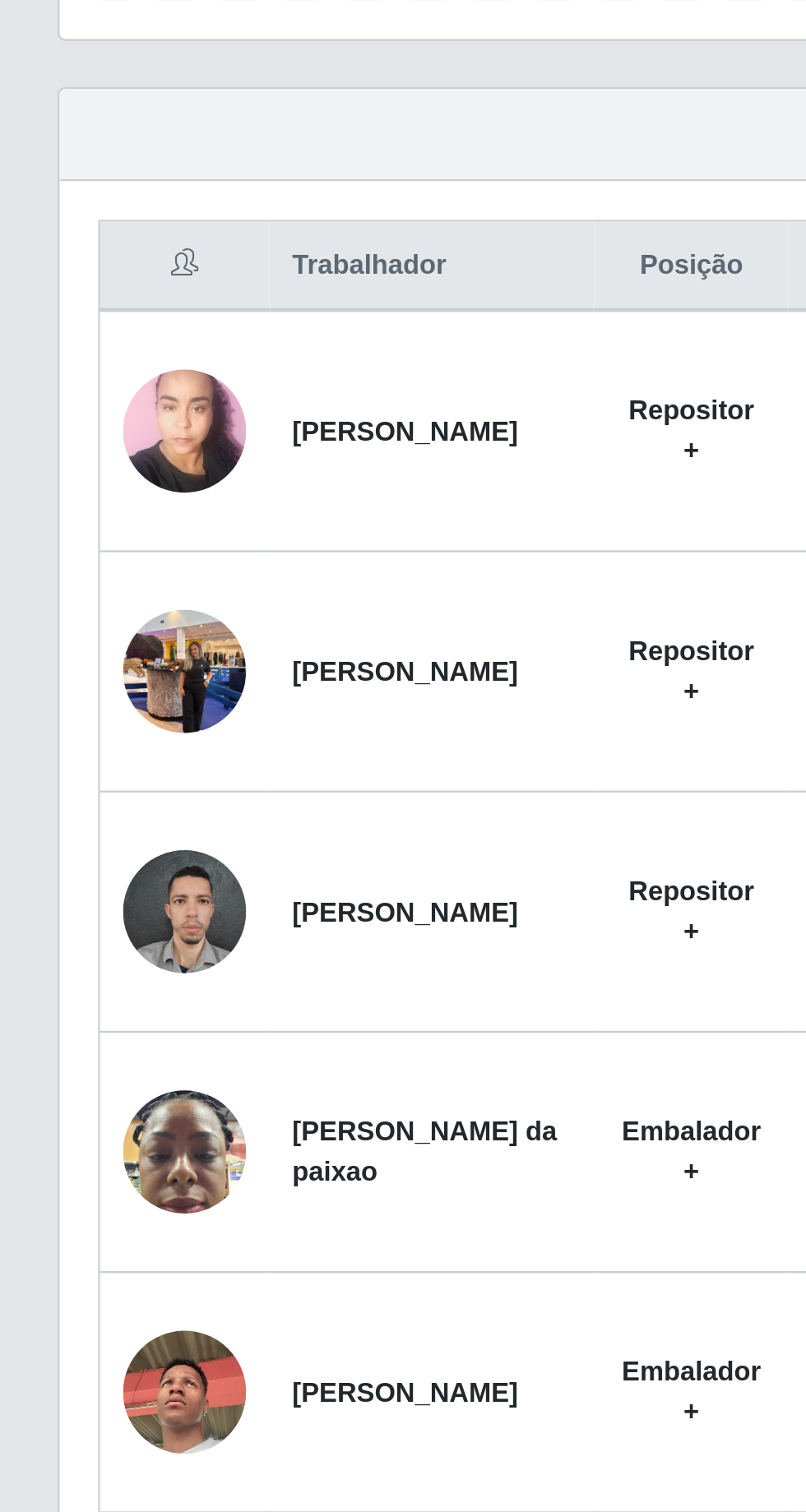
scroll to position [108, 0]
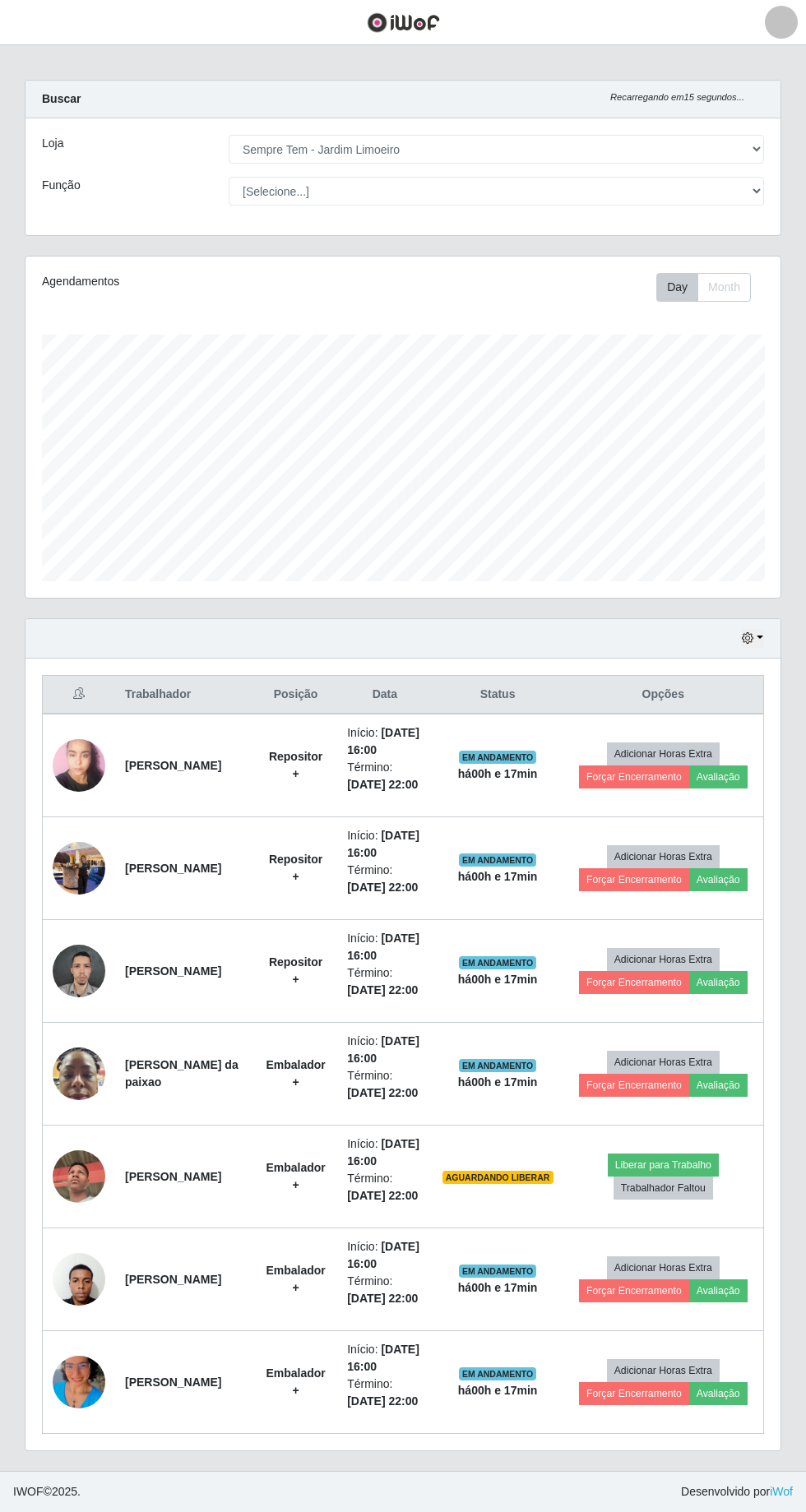
click at [324, 1465] on main "Carregando... Buscar Recarregando em 15 segundos... Loja [Selecione...] [GEOGRA…" at bounding box center [403, 755] width 806 height 1433
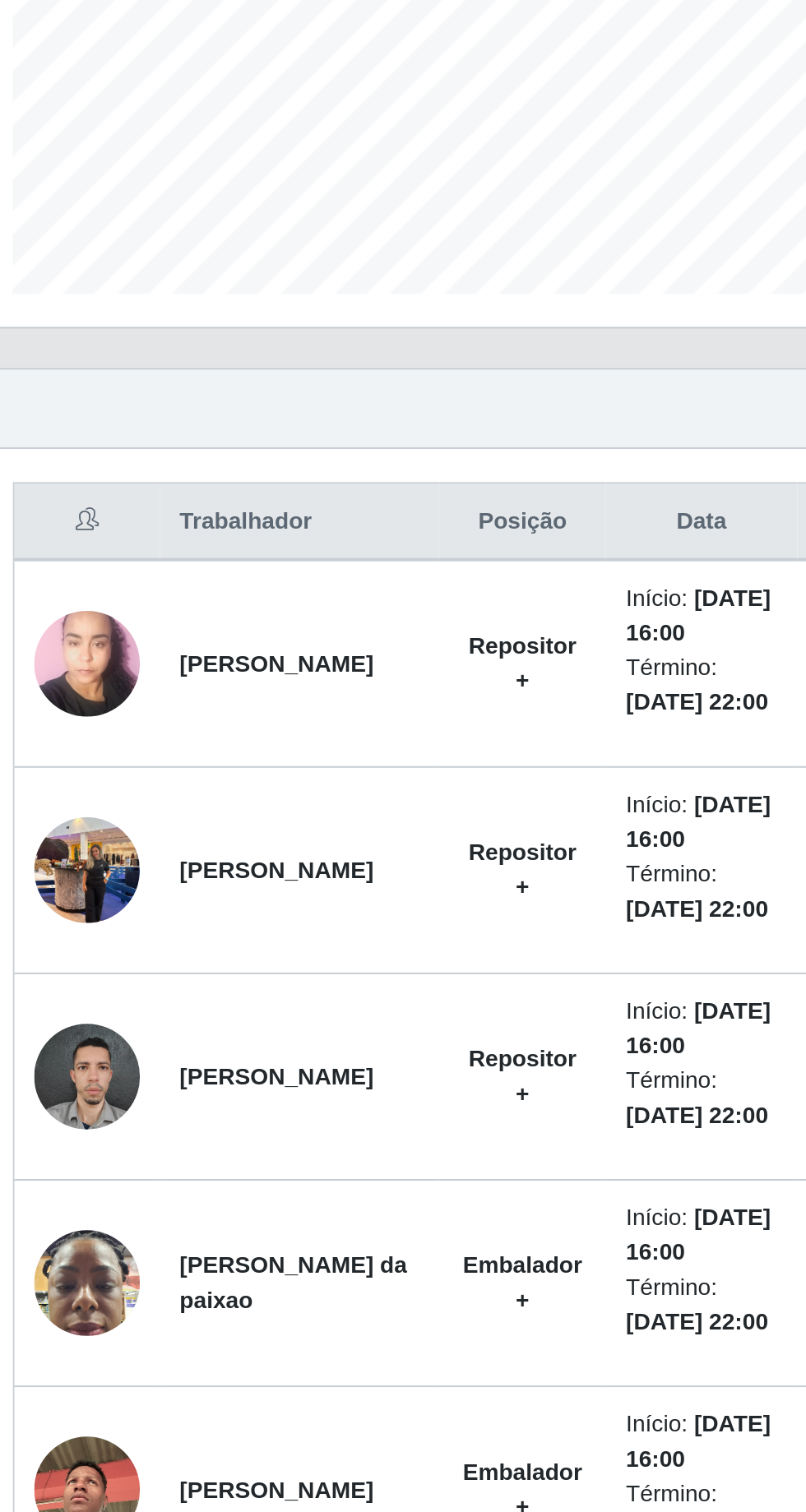
scroll to position [0, 0]
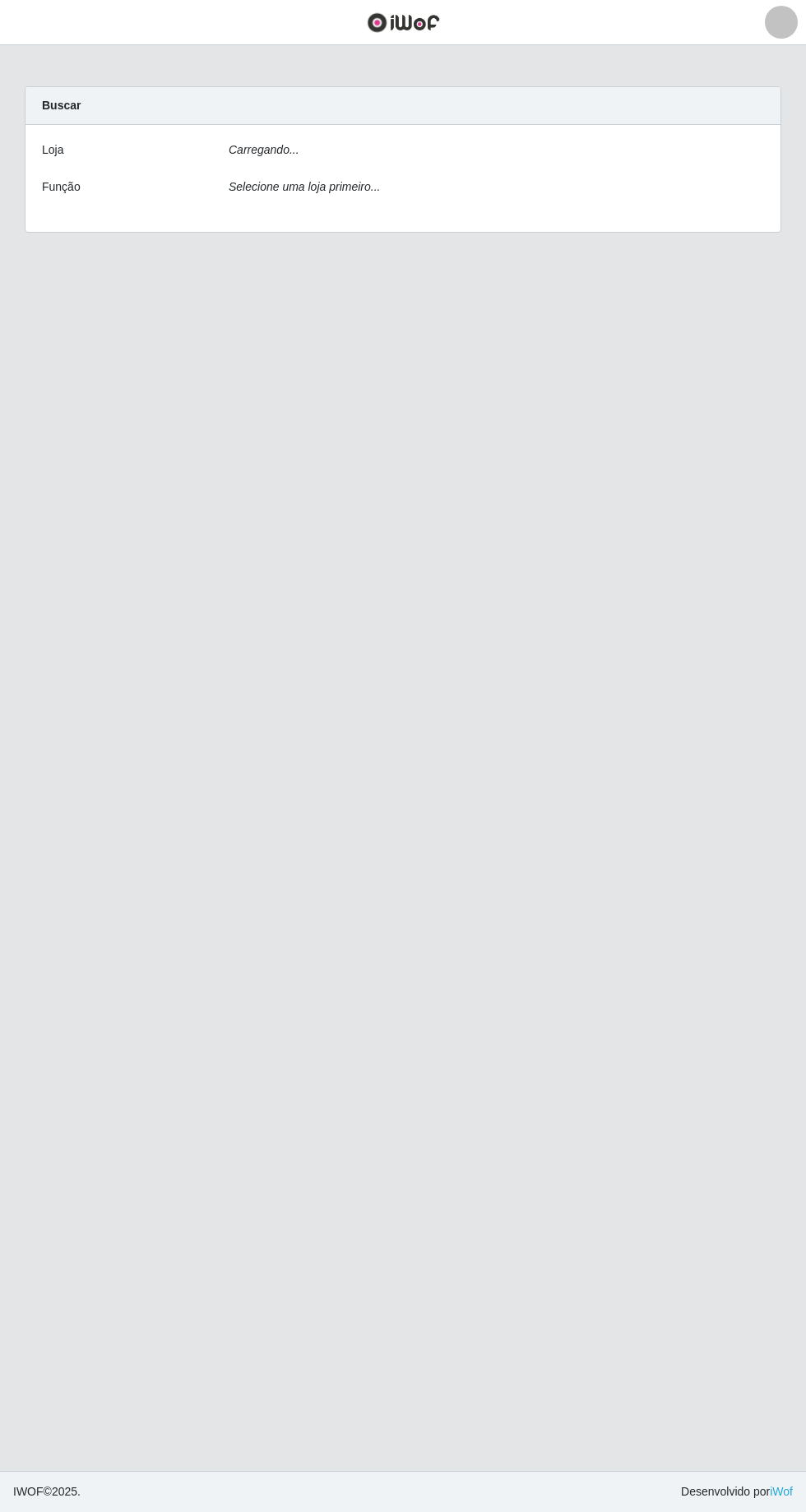
scroll to position [7, 0]
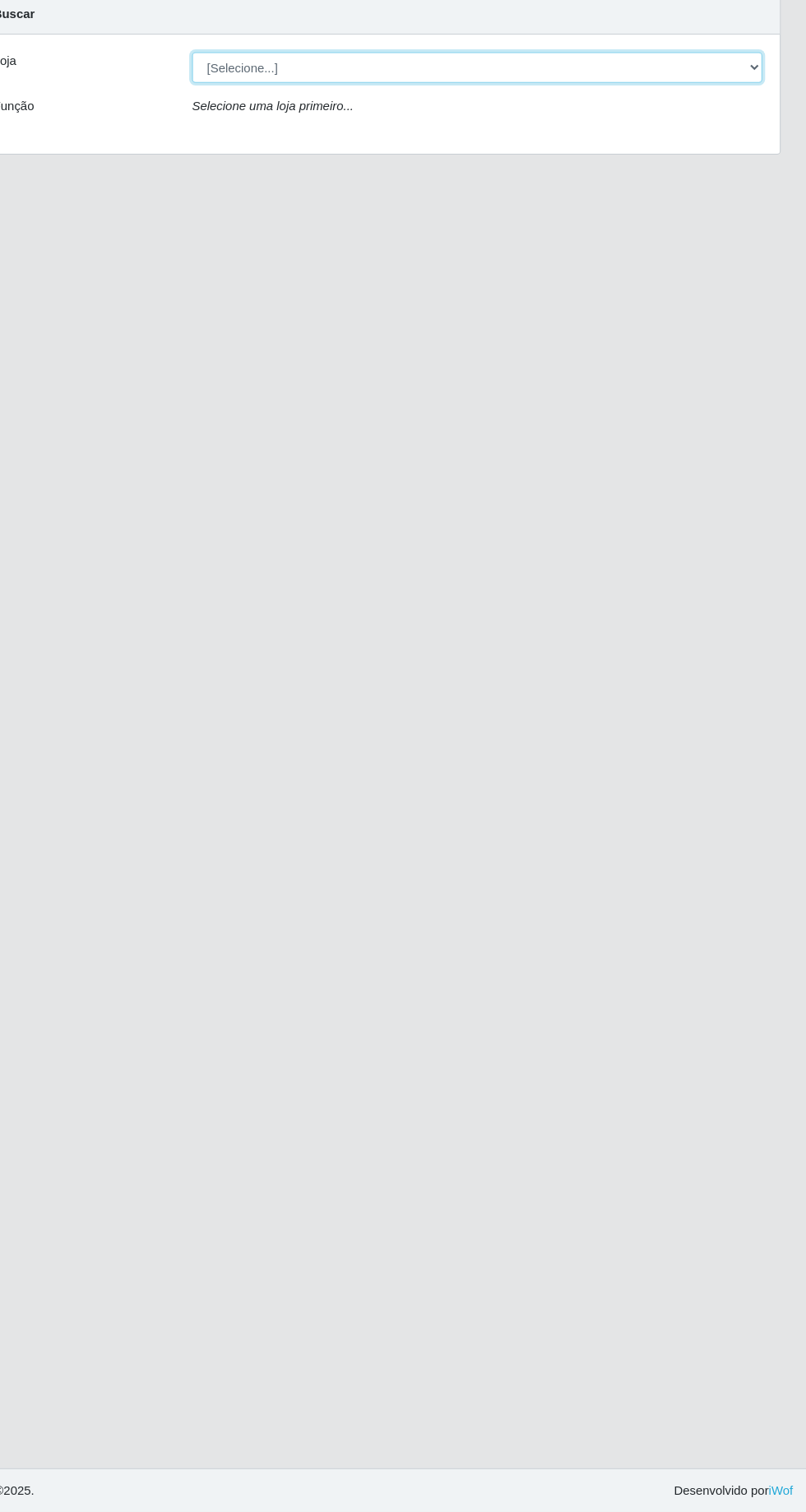
click at [297, 142] on select "[Selecione...] [GEOGRAPHIC_DATA] - [GEOGRAPHIC_DATA] - [GEOGRAPHIC_DATA] - [GEO…" at bounding box center [496, 156] width 535 height 29
select select "508"
click at [229, 142] on select "[Selecione...] [GEOGRAPHIC_DATA] - [GEOGRAPHIC_DATA] - [GEOGRAPHIC_DATA] - [GEO…" at bounding box center [496, 156] width 535 height 29
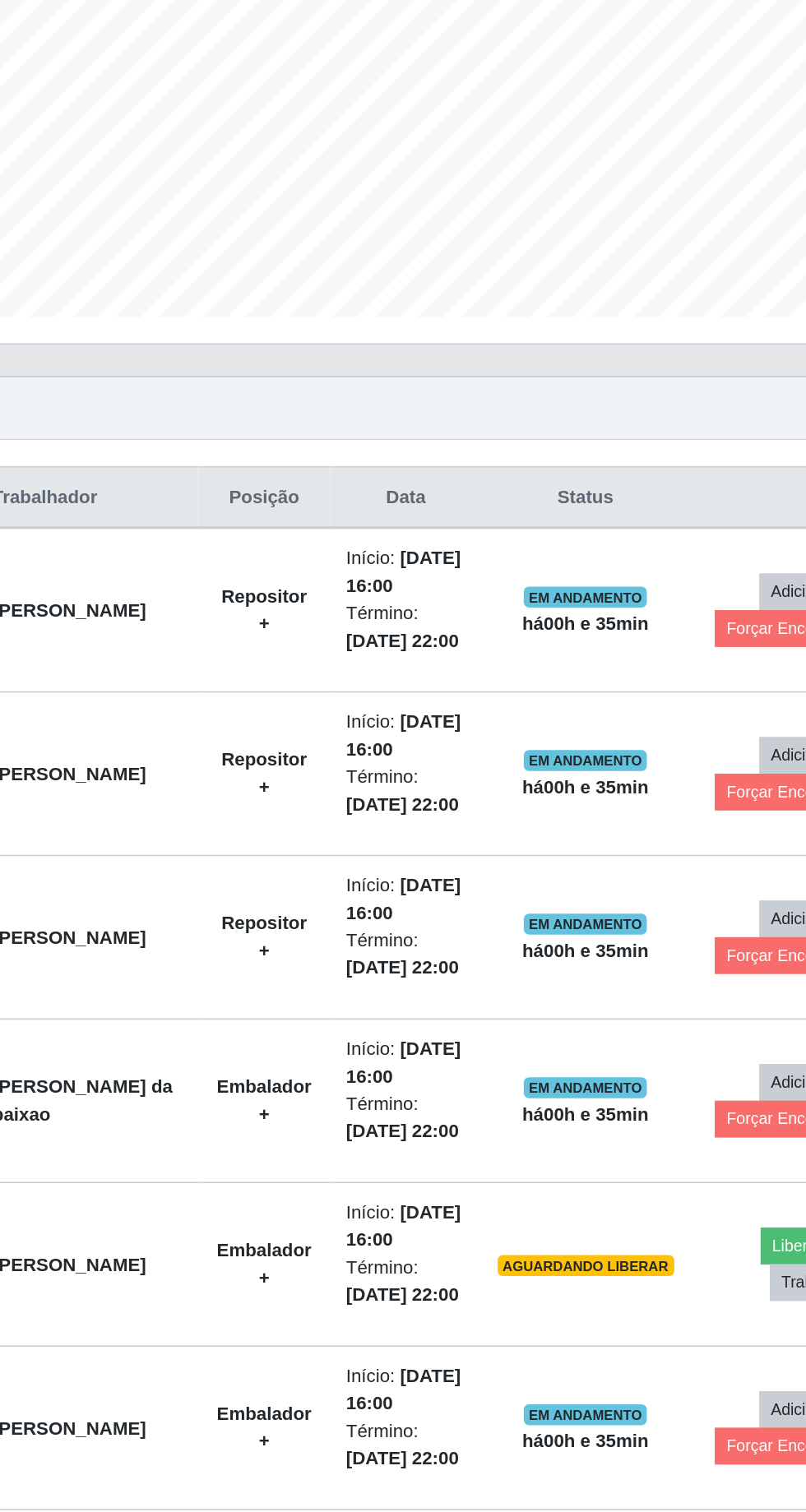
scroll to position [39, 0]
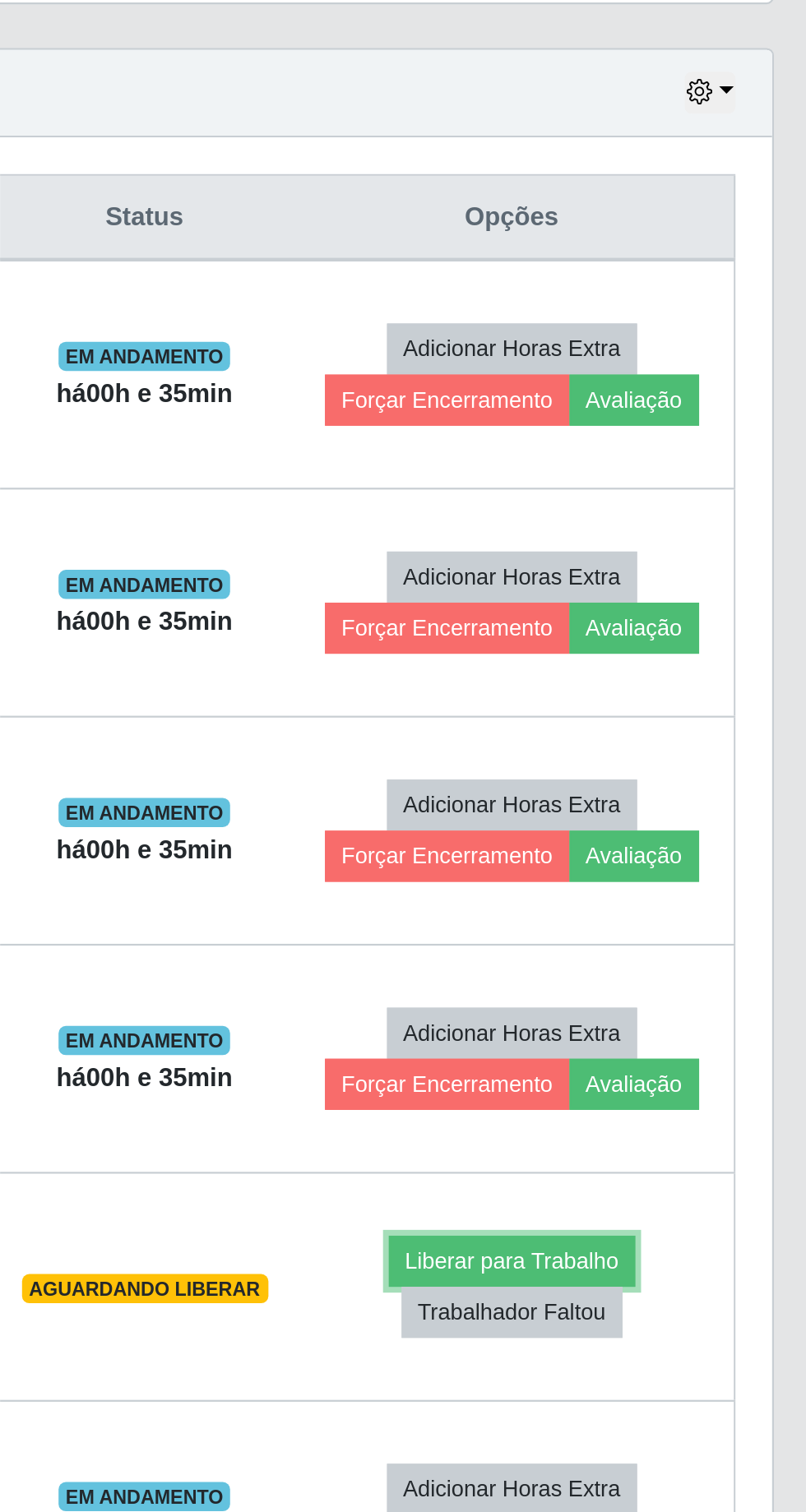
click at [678, 1154] on button "Liberar para Trabalho" at bounding box center [663, 1165] width 111 height 23
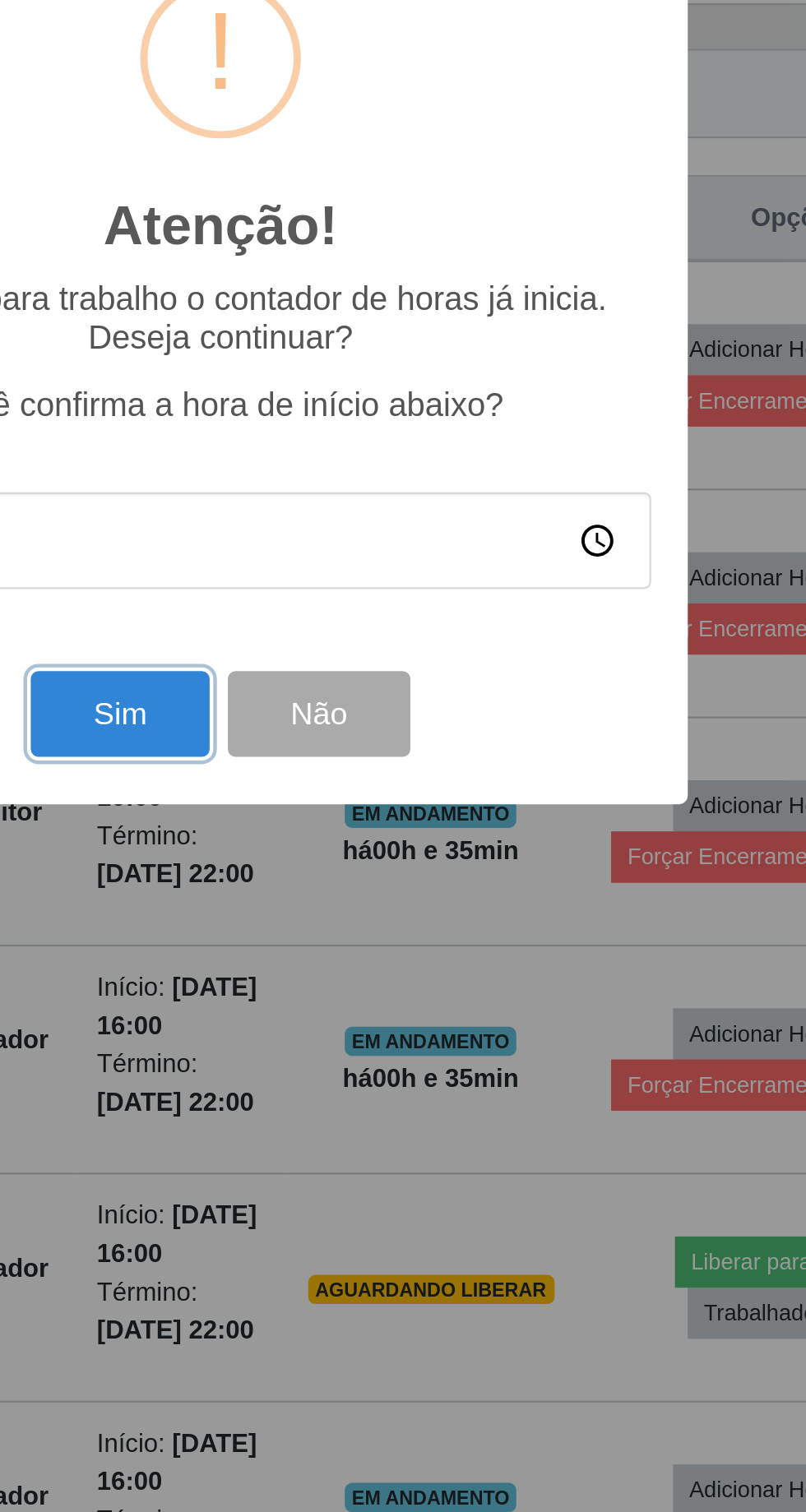
click at [359, 919] on button "Sim" at bounding box center [357, 918] width 80 height 38
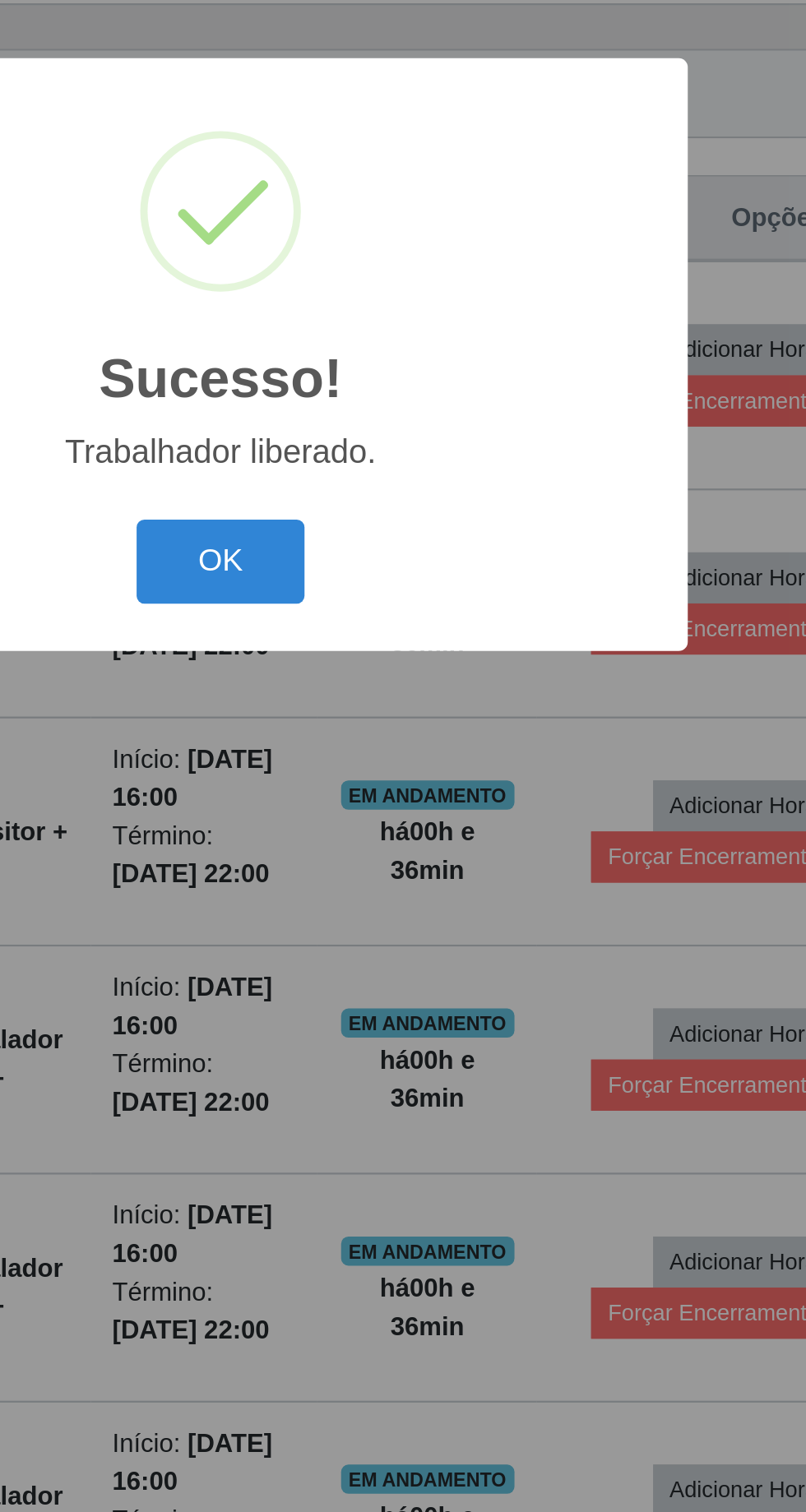
click at [402, 840] on button "OK" at bounding box center [403, 849] width 76 height 38
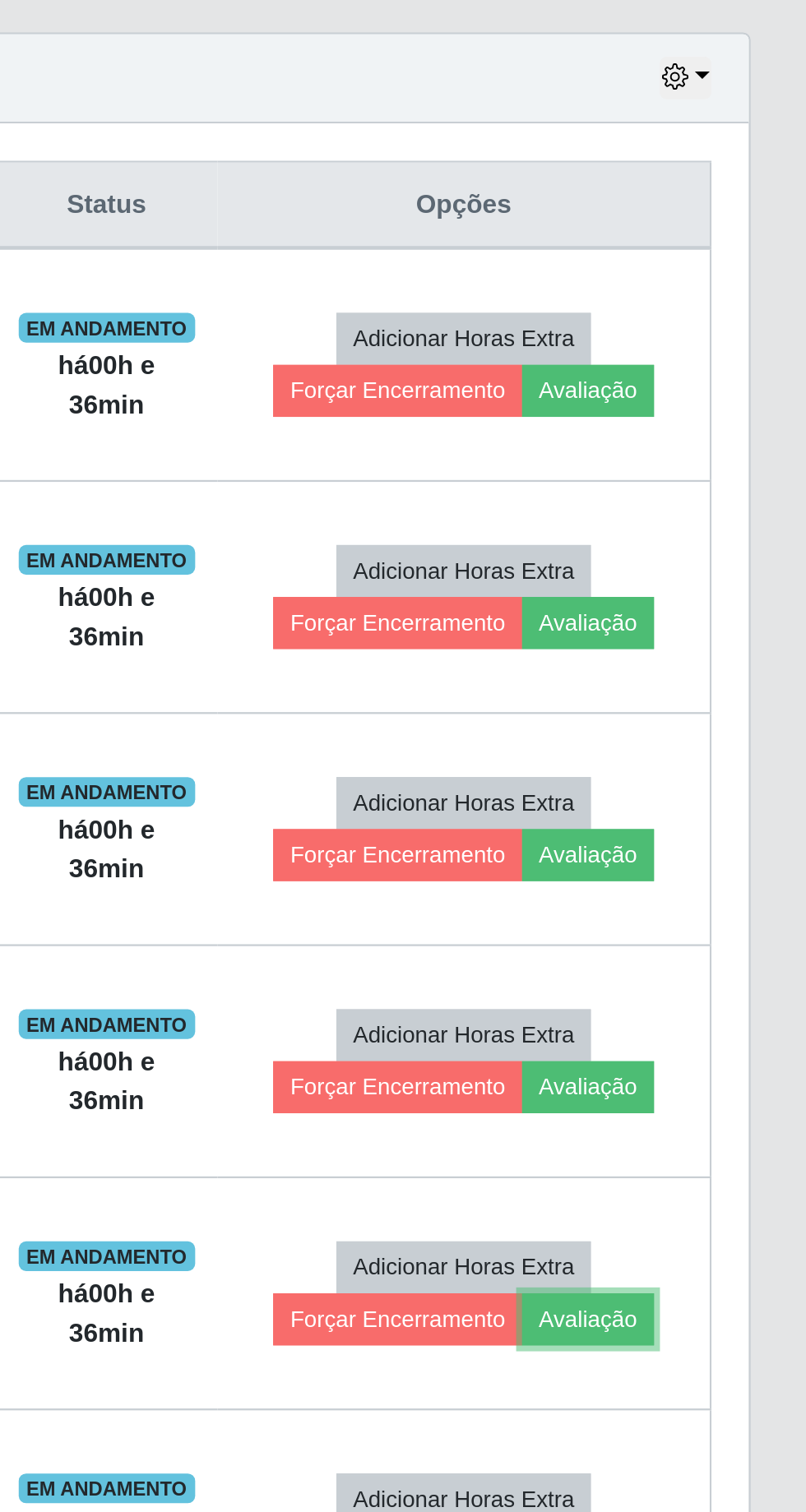
click at [722, 1177] on button "Avaliação" at bounding box center [709, 1188] width 59 height 23
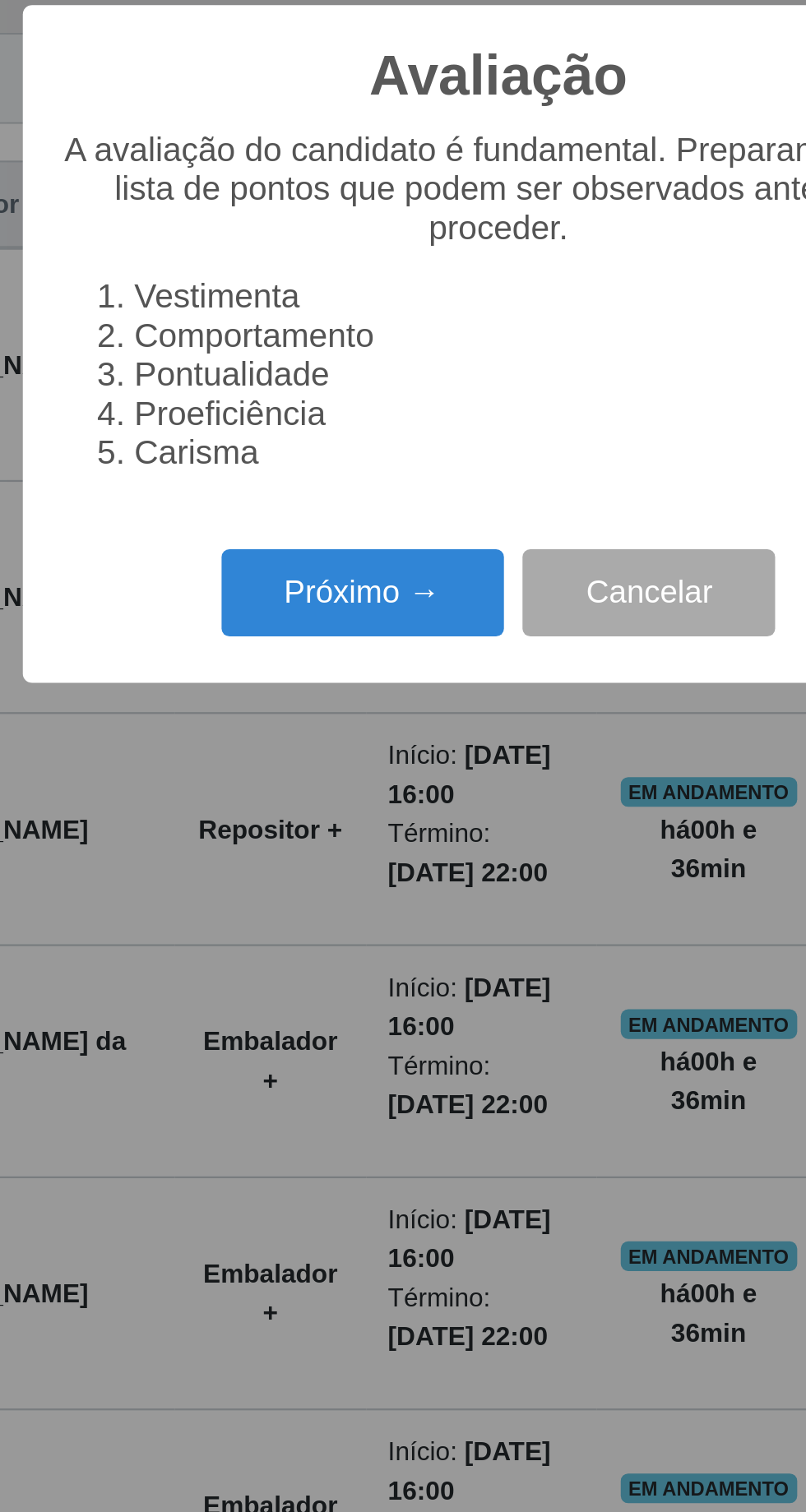
click at [352, 866] on button "Próximo →" at bounding box center [343, 866] width 125 height 38
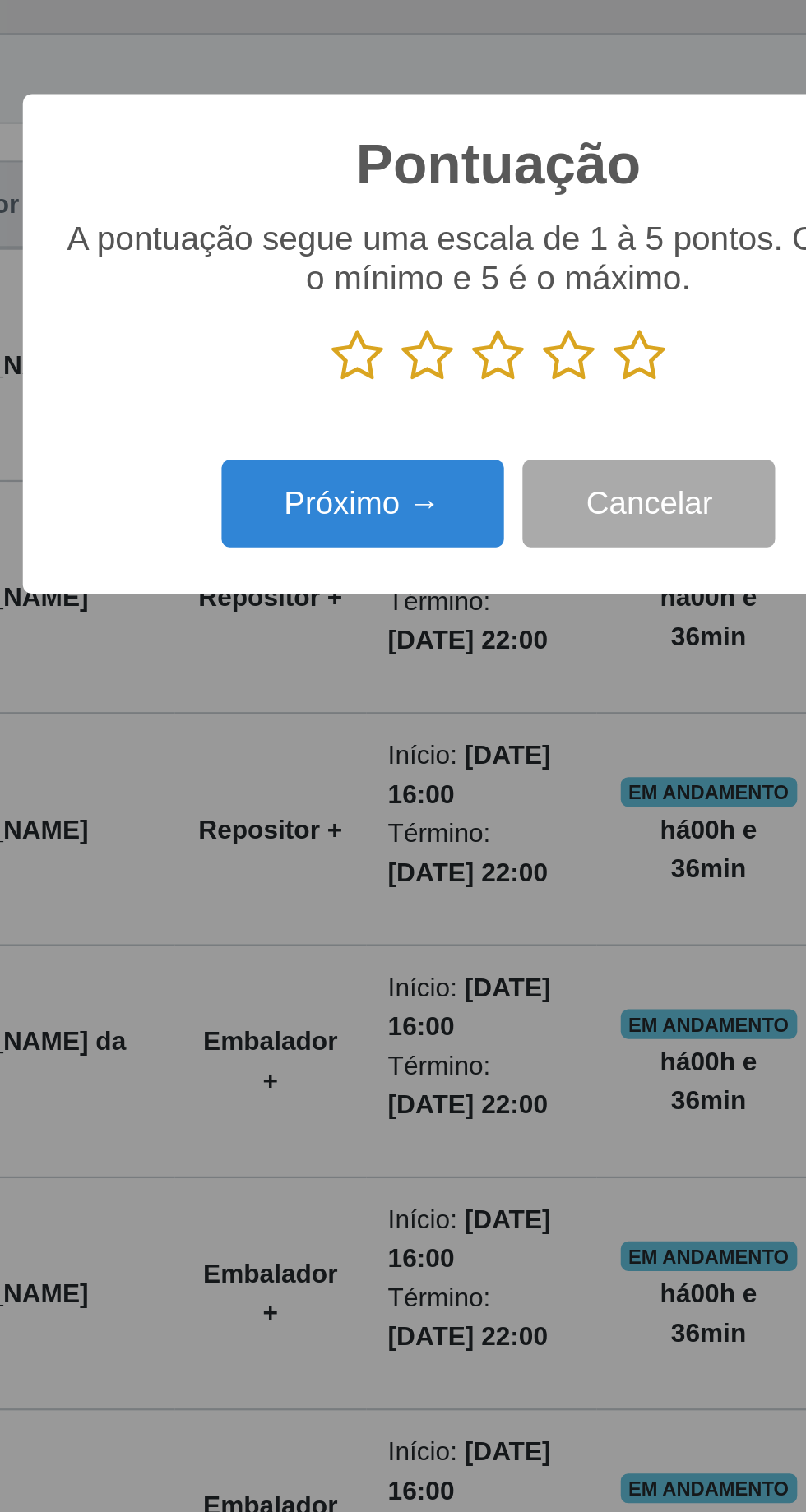
click at [410, 756] on icon at bounding box center [403, 761] width 23 height 24
click at [392, 774] on input "radio" at bounding box center [392, 774] width 0 height 0
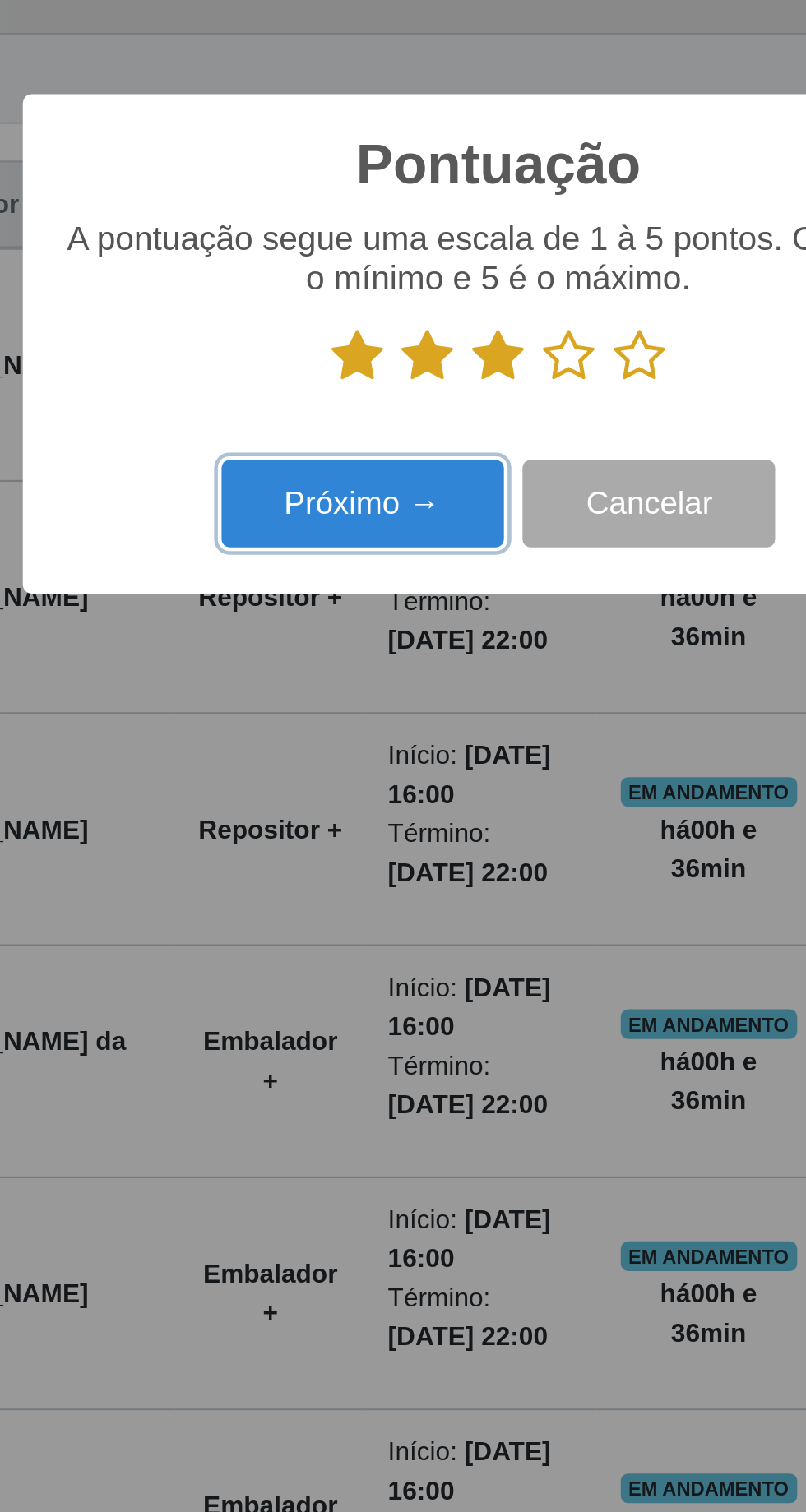
click at [351, 820] on button "Próximo →" at bounding box center [343, 826] width 125 height 38
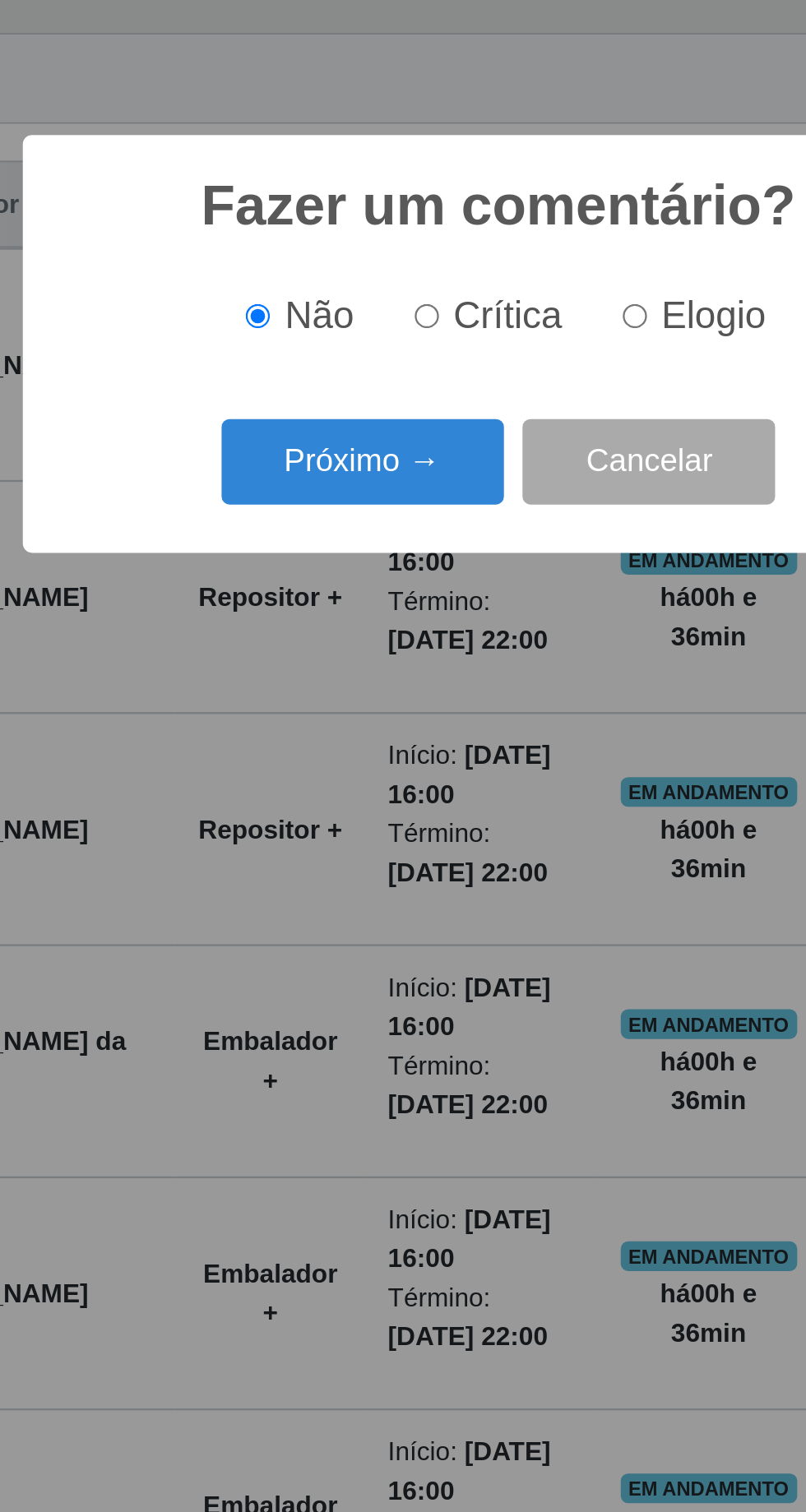
click at [340, 805] on button "Próximo →" at bounding box center [343, 808] width 125 height 38
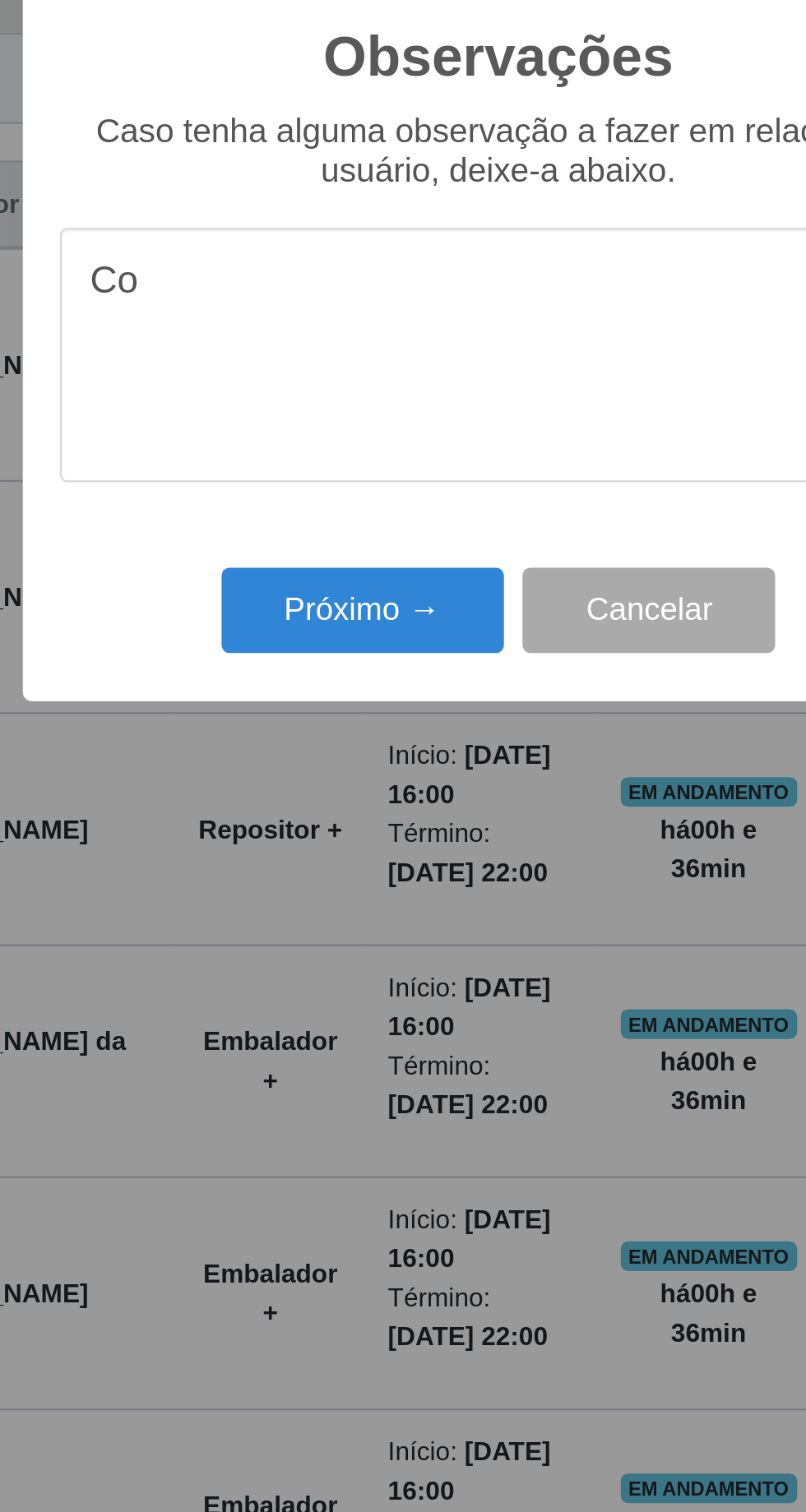
type textarea "C"
type textarea "Usuario"
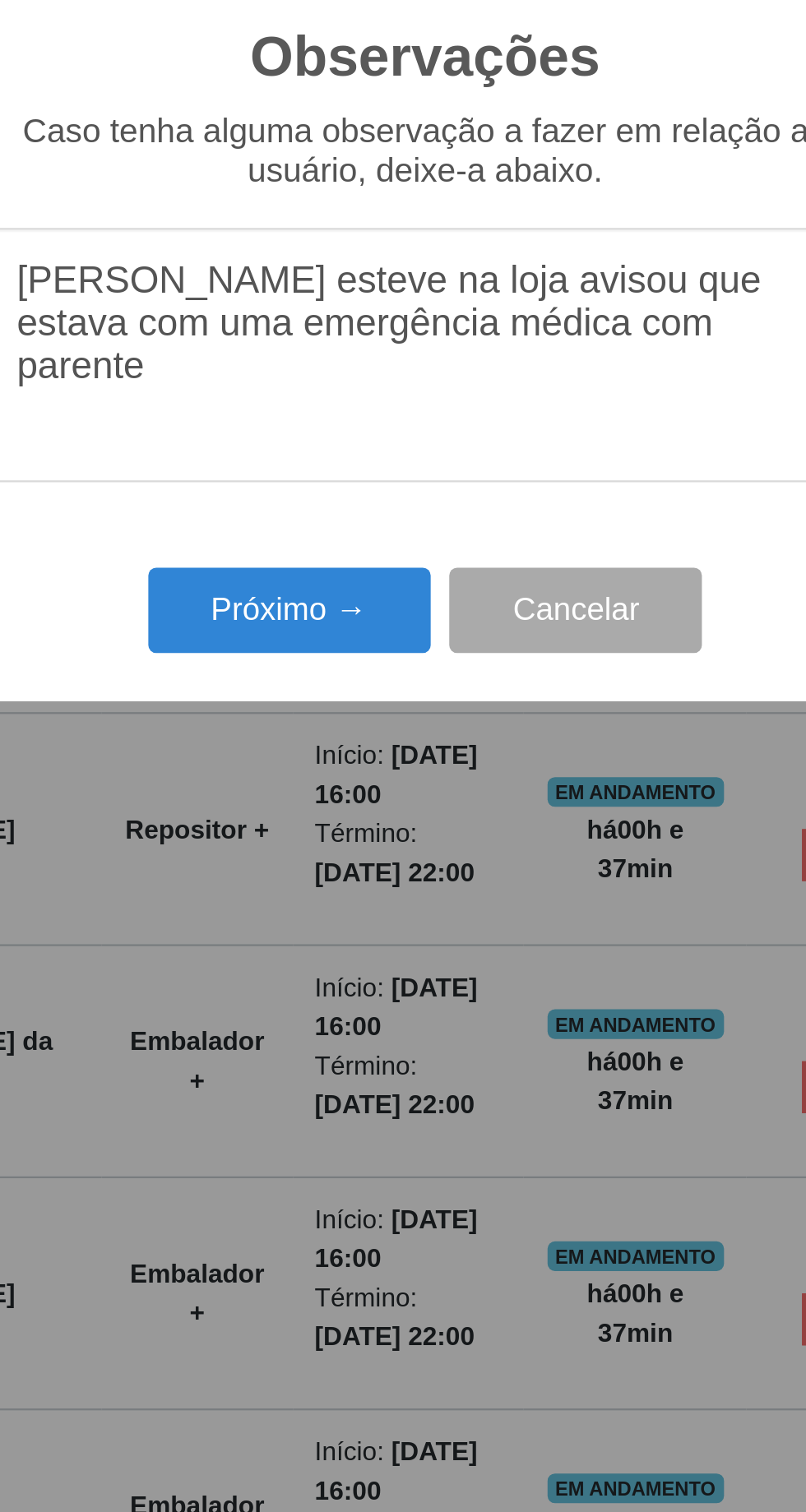
type textarea "Usuário esteve na loja avisou que estava com uma emergência médica com parente"
click at [355, 867] on button "Próximo →" at bounding box center [343, 874] width 125 height 38
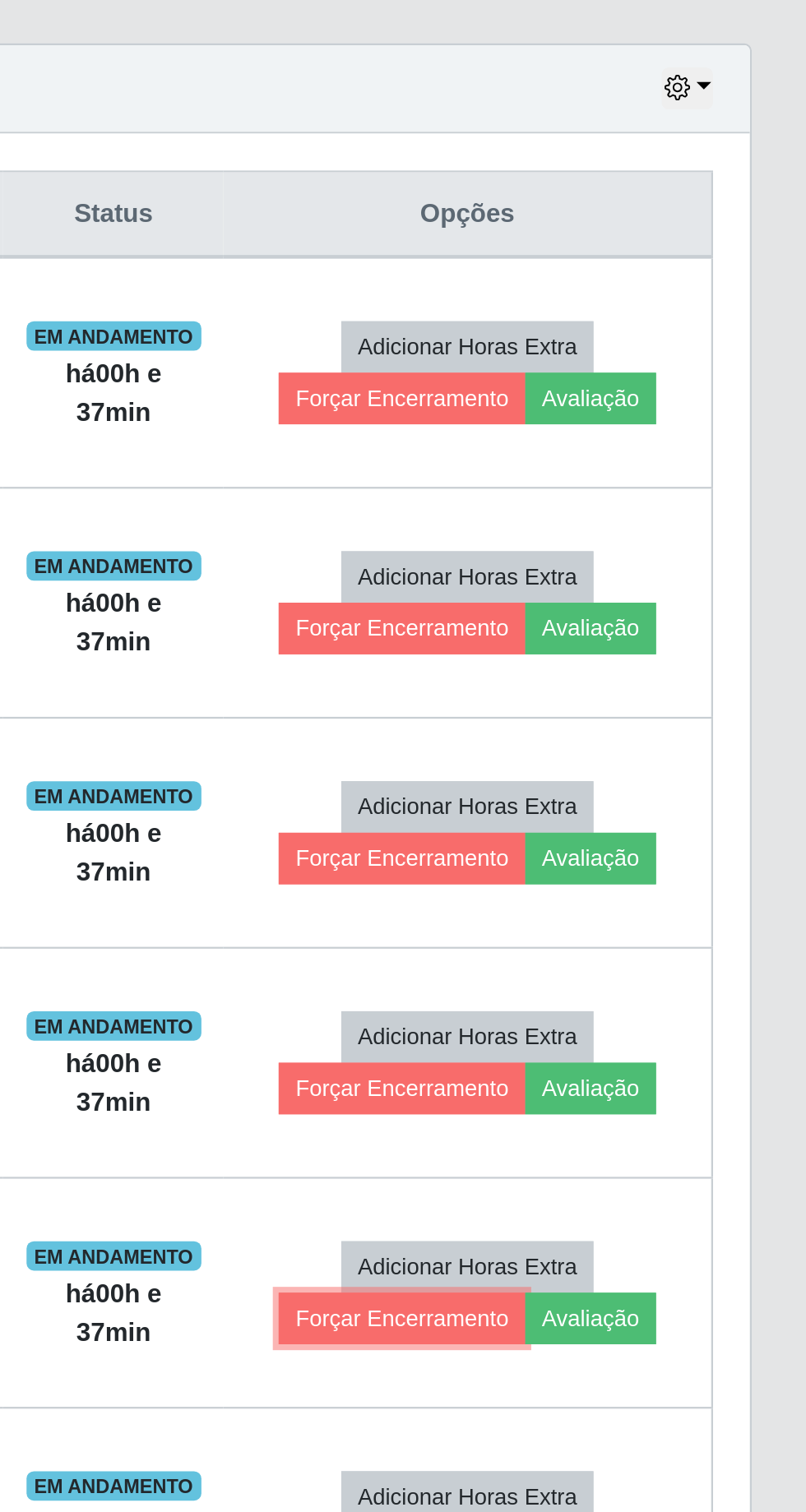
click at [632, 1177] on button "Forçar Encerramento" at bounding box center [625, 1188] width 110 height 23
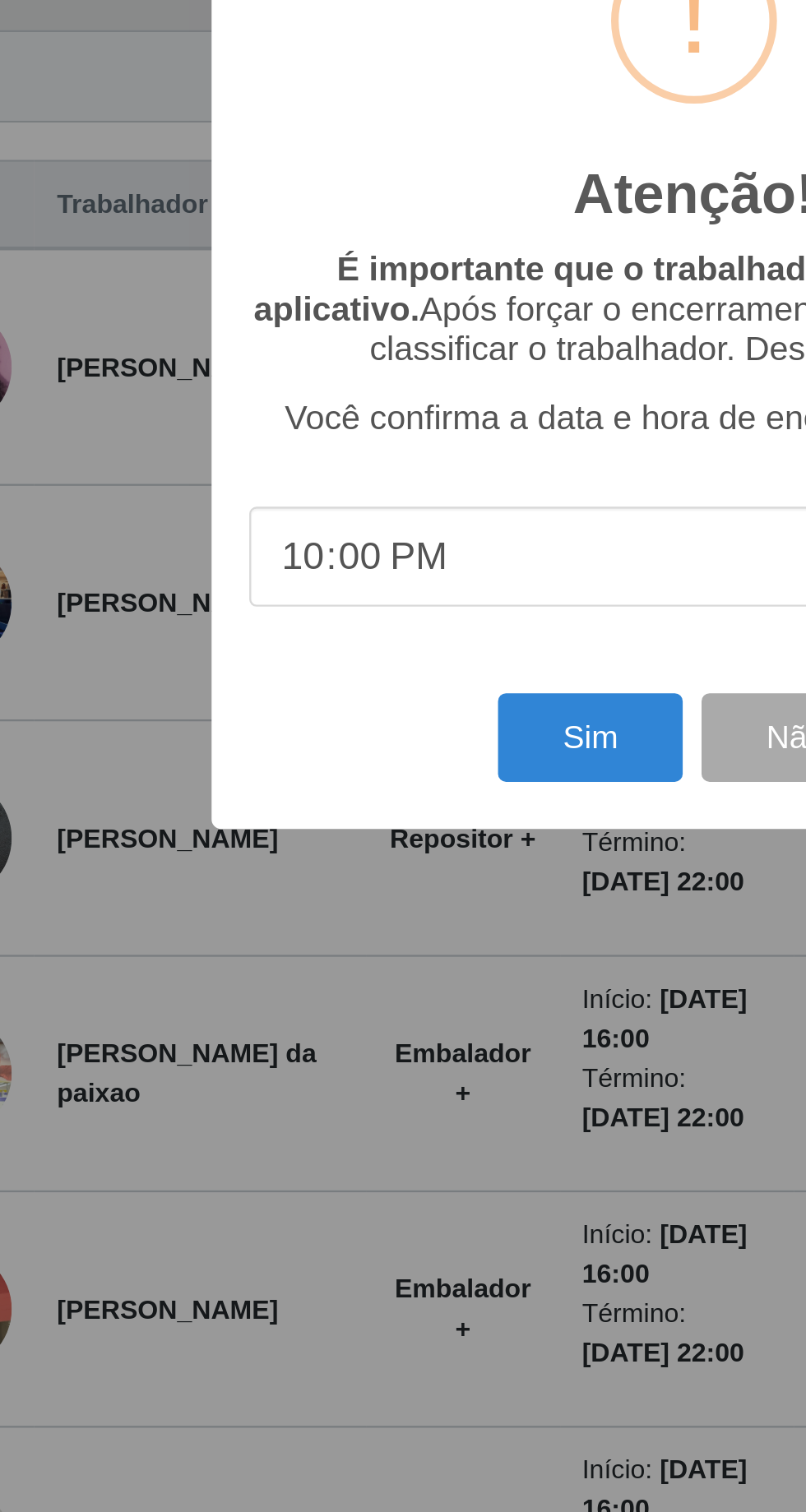
click at [267, 844] on input "22:00" at bounding box center [403, 848] width 388 height 44
type input "16:00"
click at [359, 924] on button "Sim" at bounding box center [357, 926] width 80 height 38
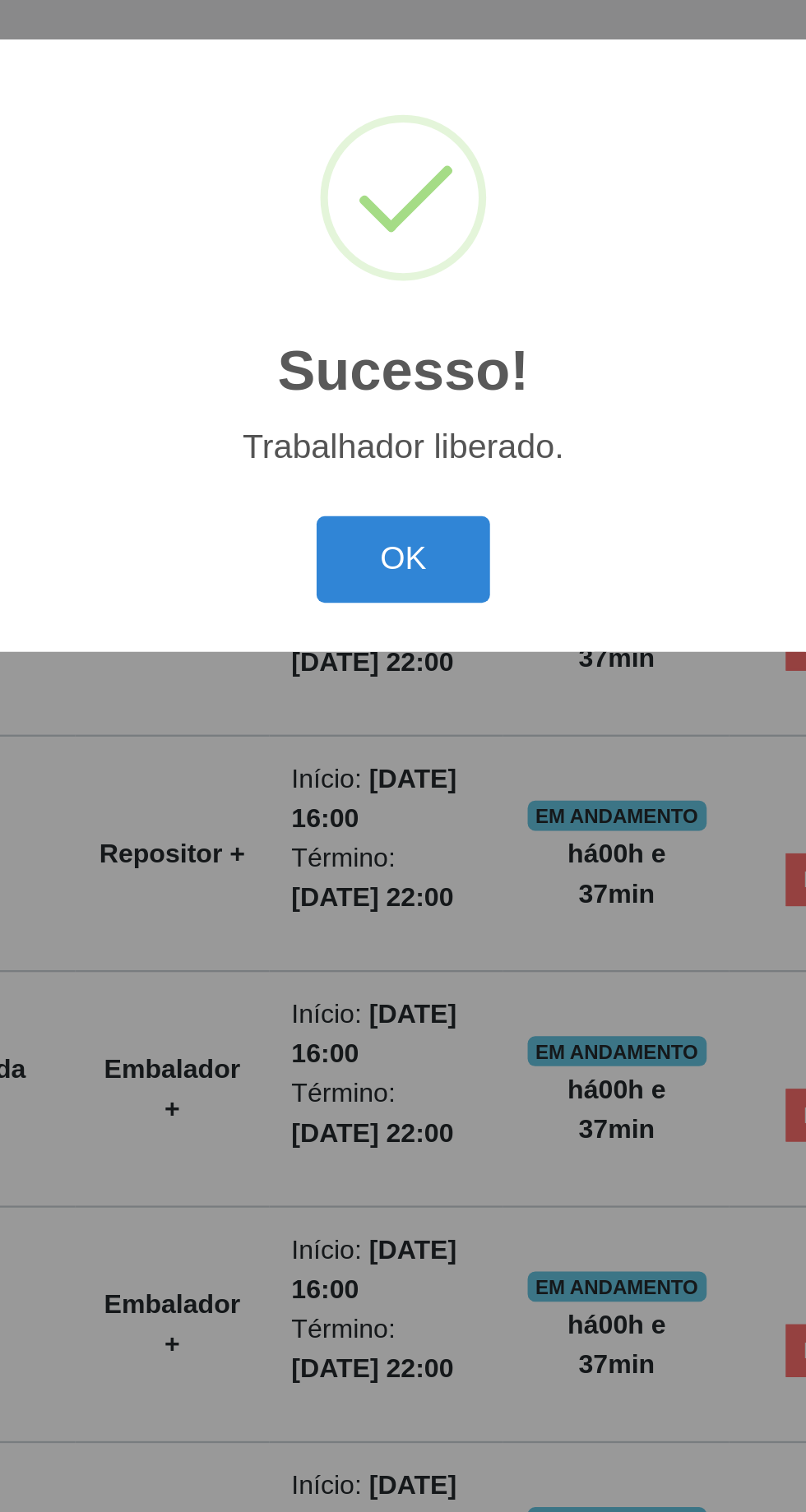
click at [409, 844] on button "OK" at bounding box center [403, 849] width 76 height 38
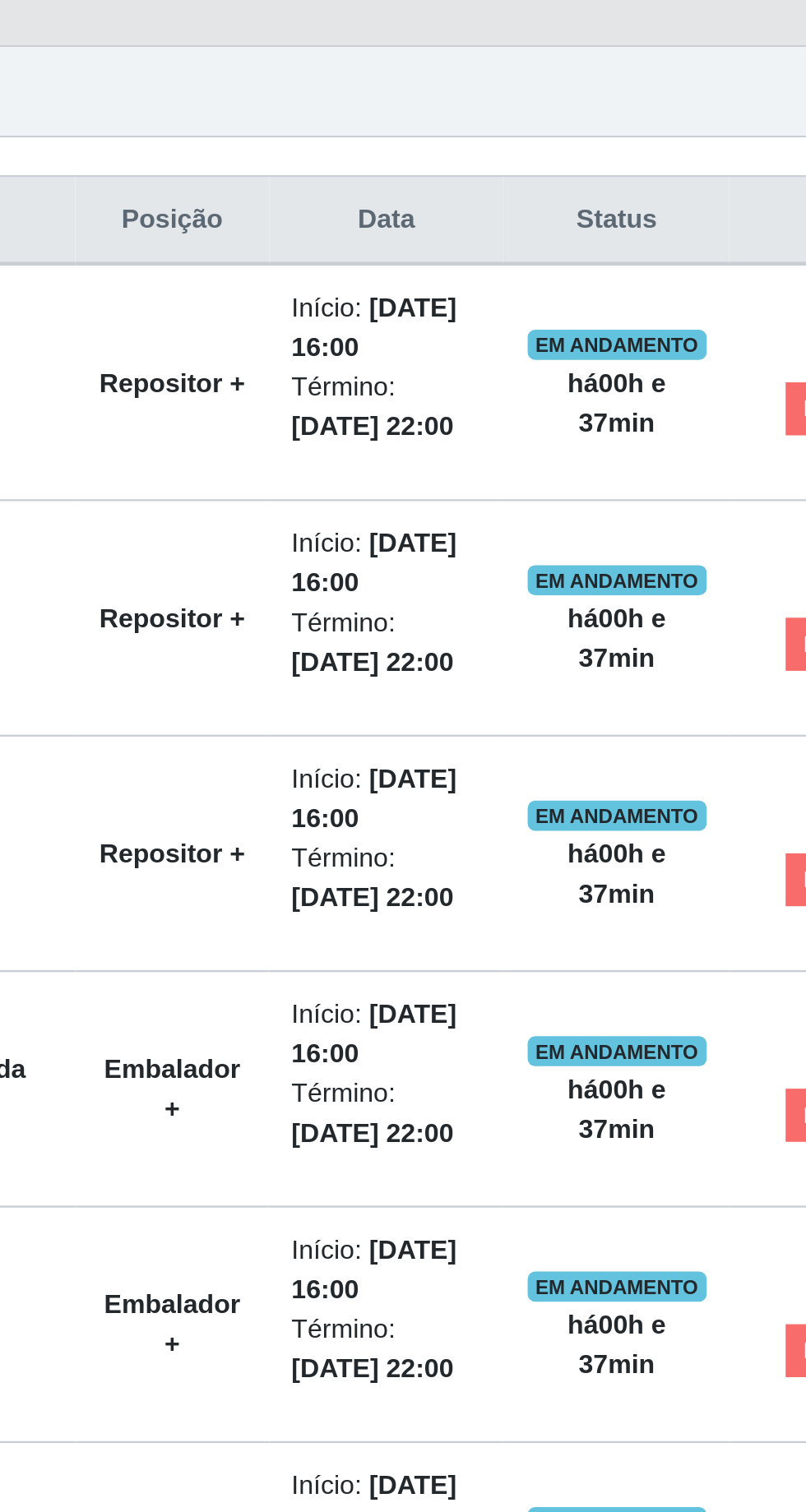
scroll to position [0, 0]
